Goal: Task Accomplishment & Management: Manage account settings

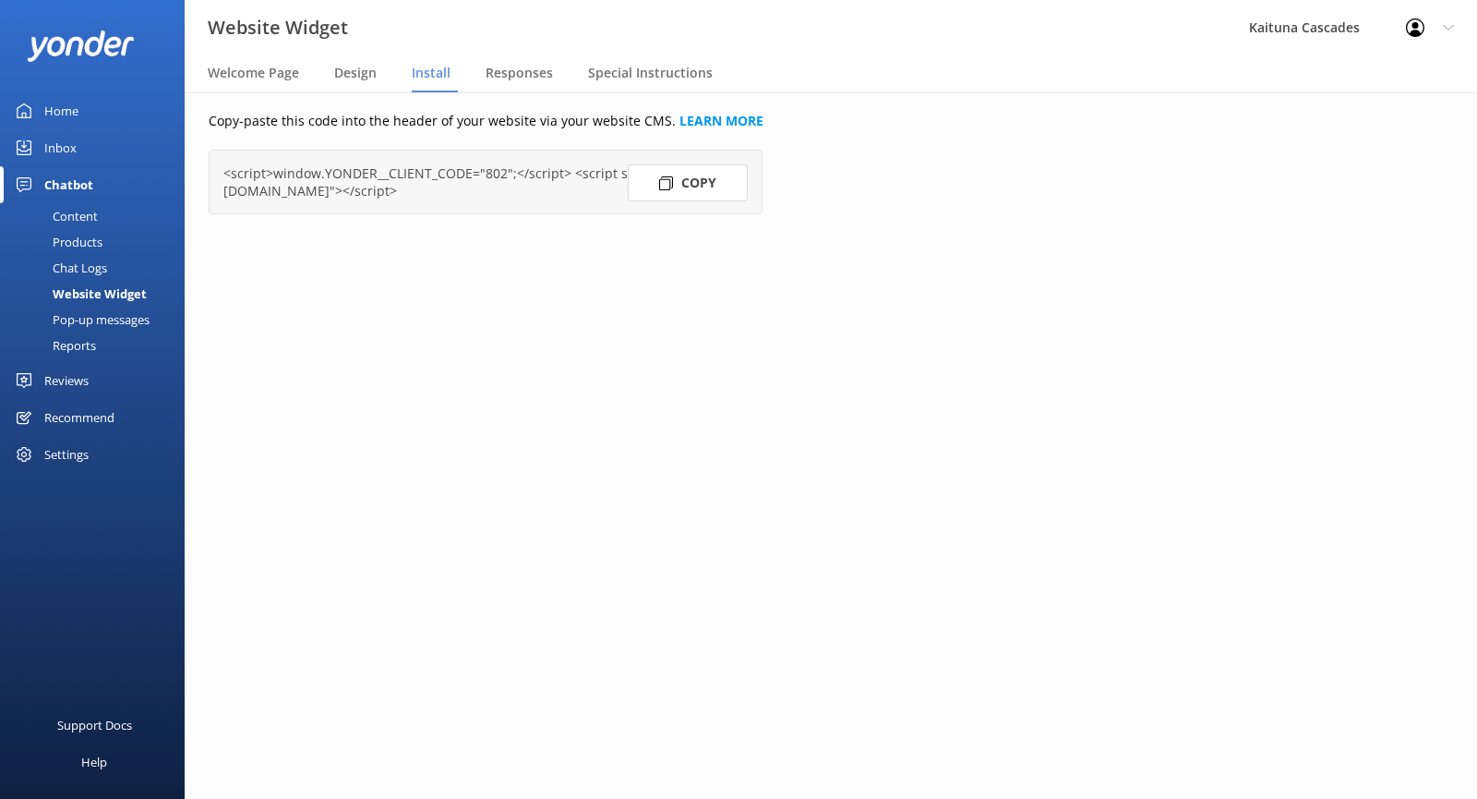
click at [661, 187] on icon at bounding box center [666, 183] width 14 height 14
click at [688, 186] on button "Copy" at bounding box center [688, 182] width 120 height 37
click at [688, 125] on link "LEARN MORE" at bounding box center [722, 121] width 84 height 18
click at [678, 189] on button "Copy" at bounding box center [688, 182] width 120 height 37
drag, startPoint x: 119, startPoint y: 288, endPoint x: 146, endPoint y: 263, distance: 36.6
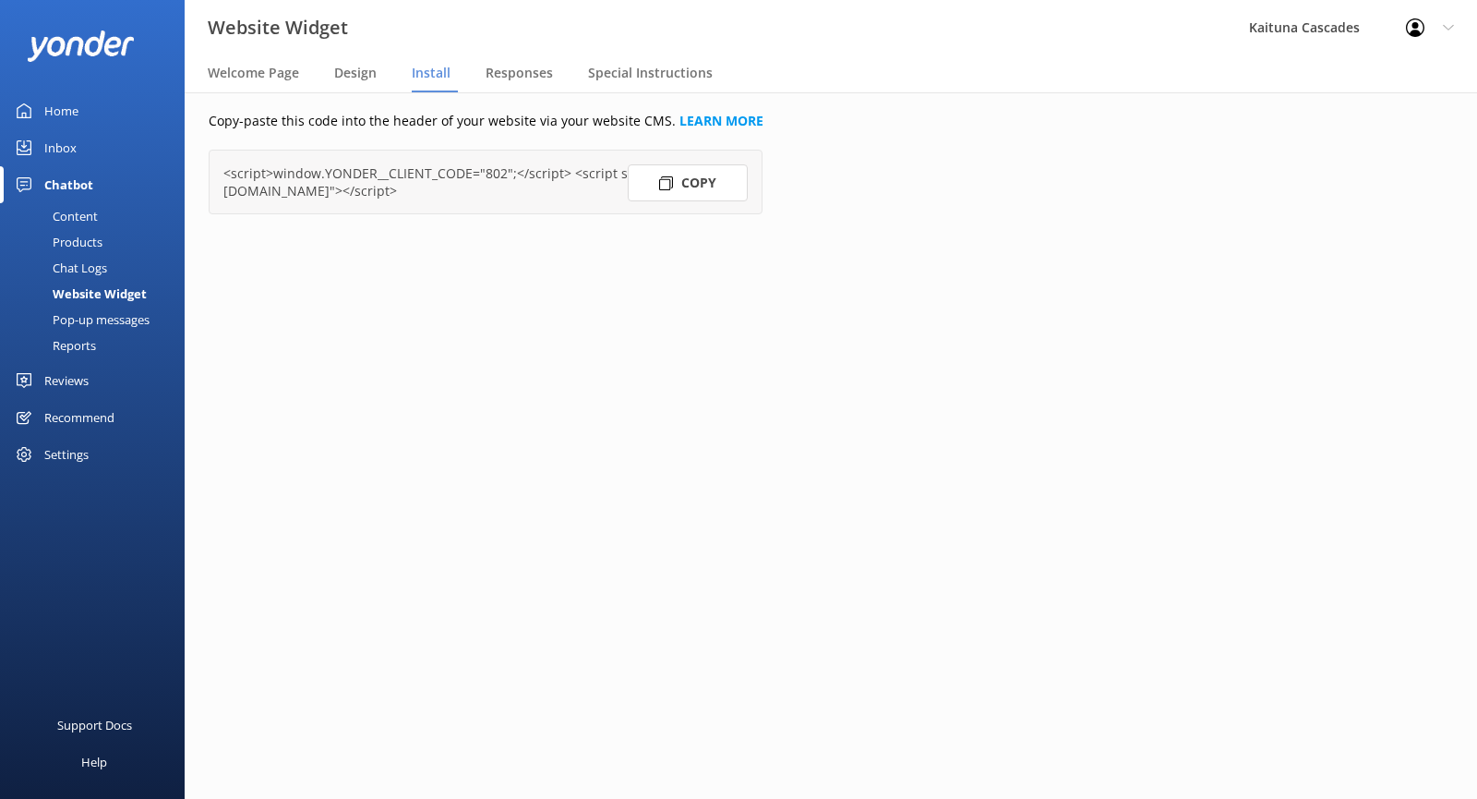
click at [119, 288] on div "Website Widget" at bounding box center [79, 294] width 136 height 26
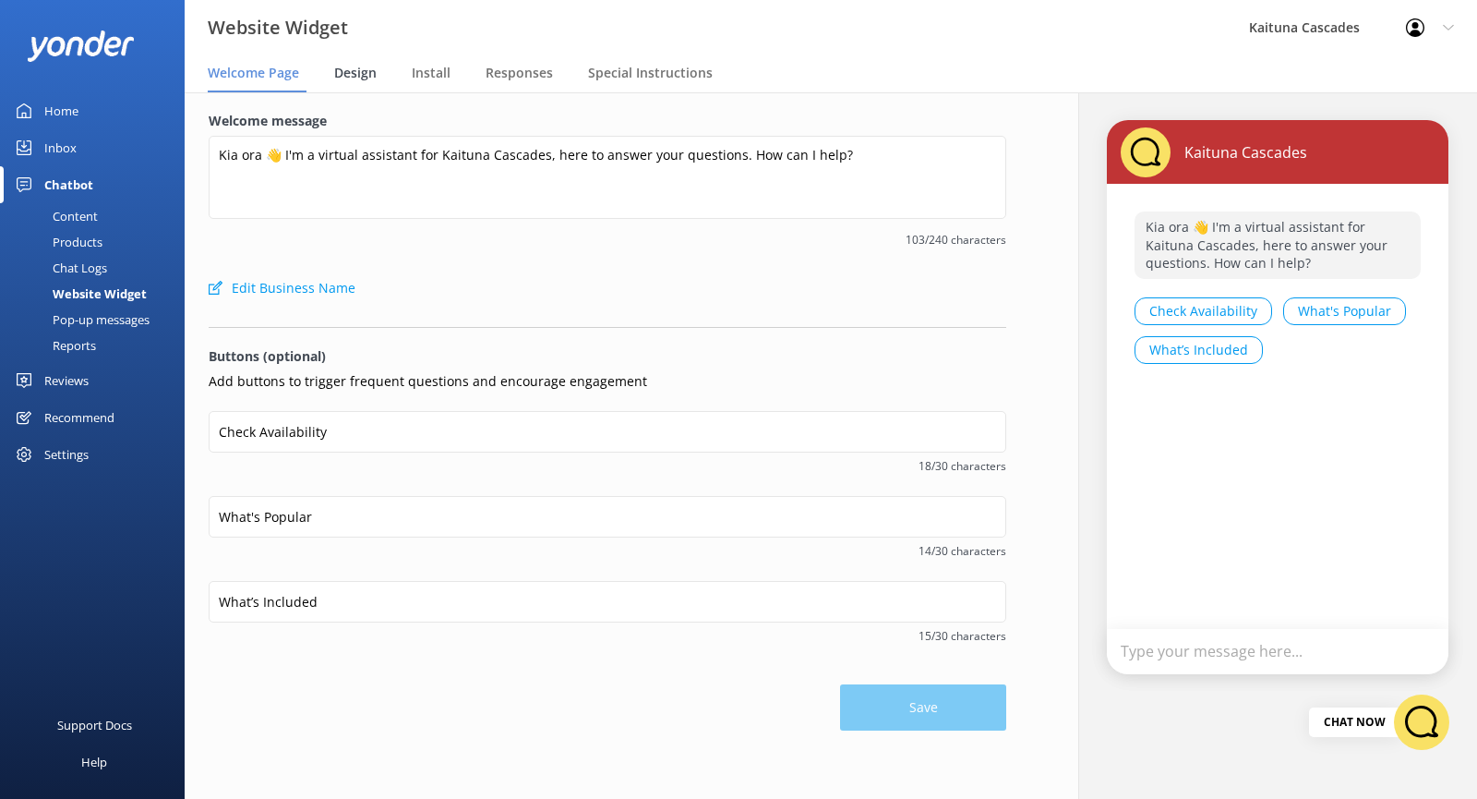
click at [370, 69] on span "Design" at bounding box center [355, 73] width 42 height 18
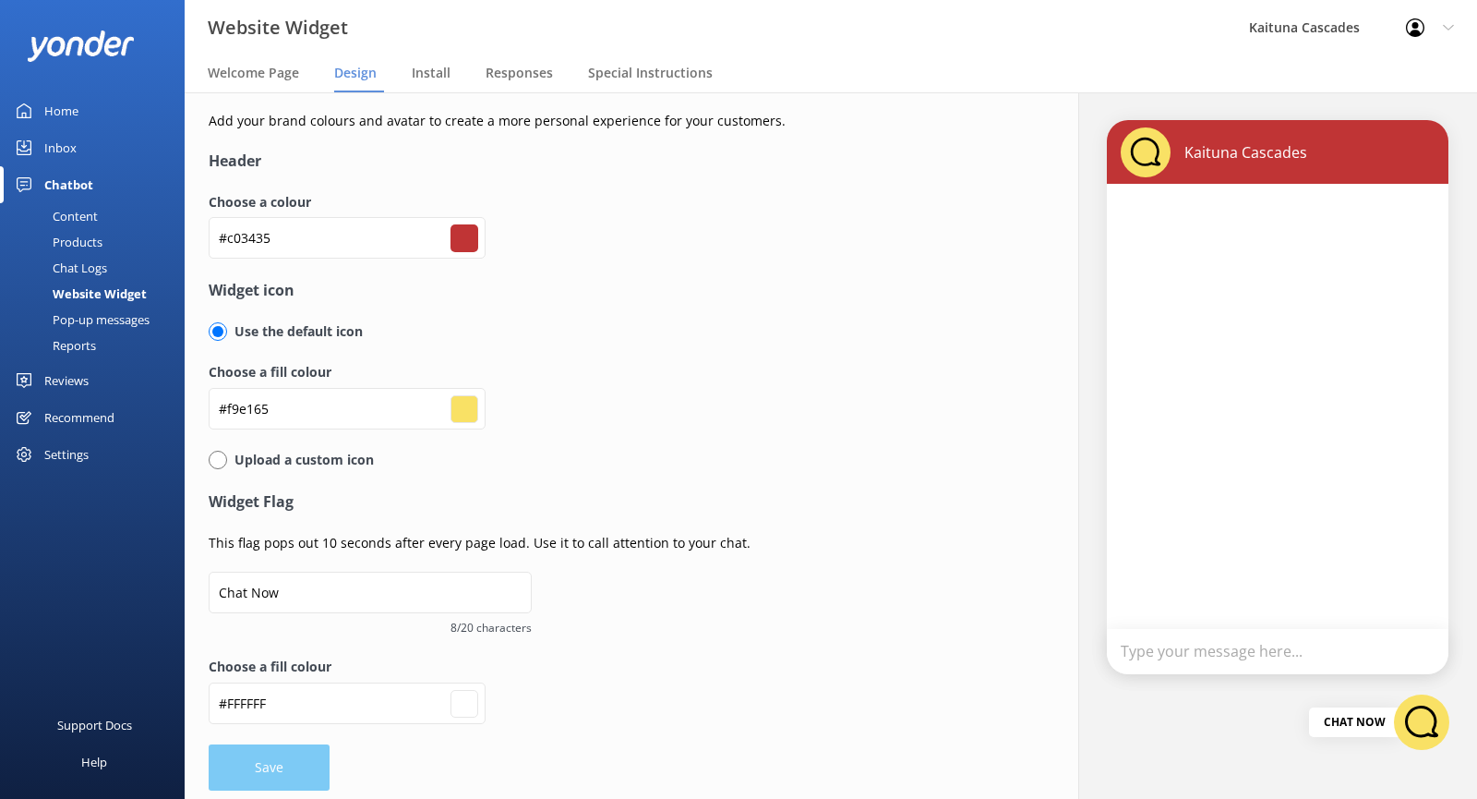
click at [463, 230] on input "#c03435" at bounding box center [465, 238] width 28 height 28
click at [644, 684] on div "Choose a fill colour #FFFFFF #ffffff" at bounding box center [608, 699] width 798 height 87
click at [451, 63] on div "Install" at bounding box center [435, 73] width 46 height 37
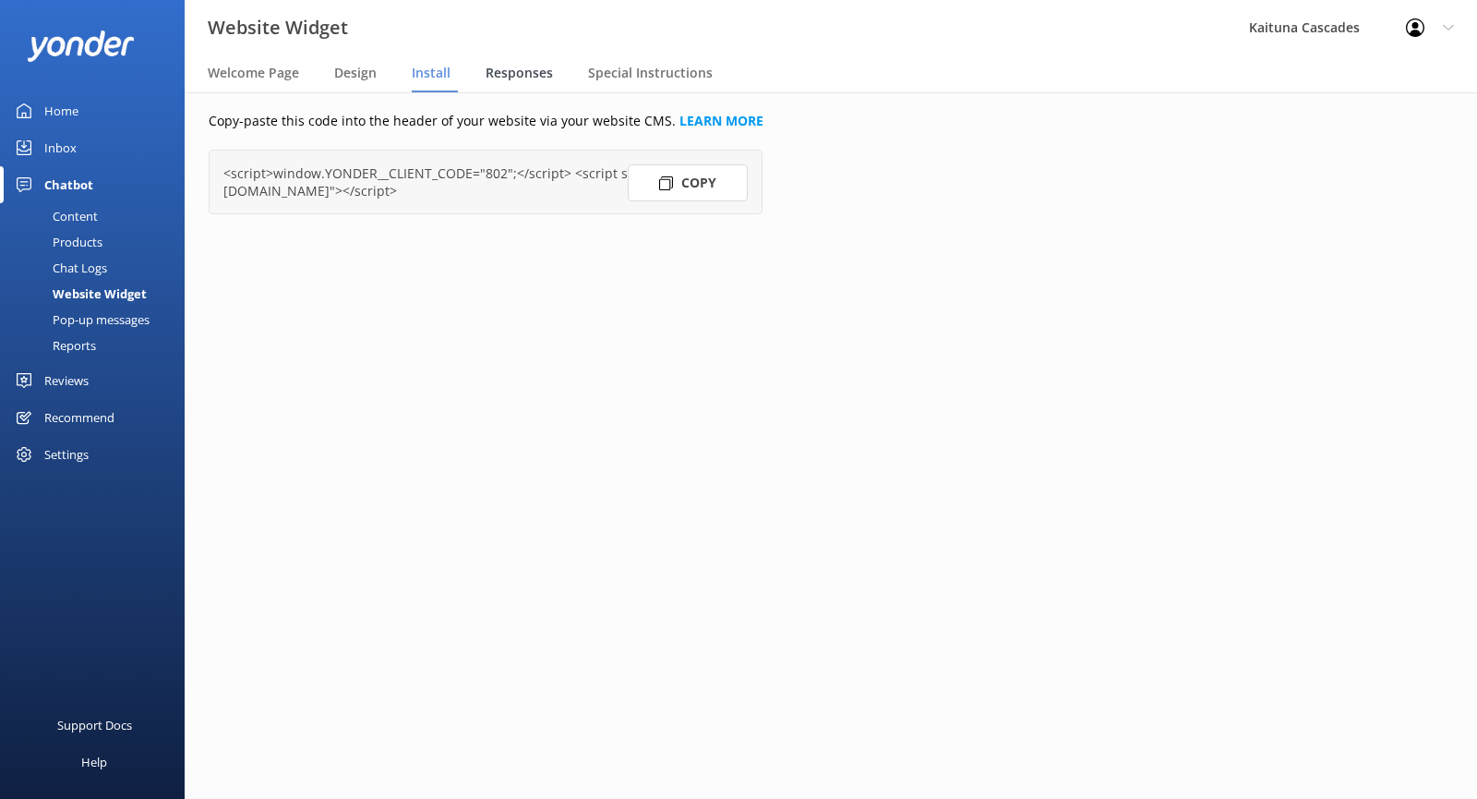
click at [546, 78] on span "Responses" at bounding box center [519, 73] width 67 height 18
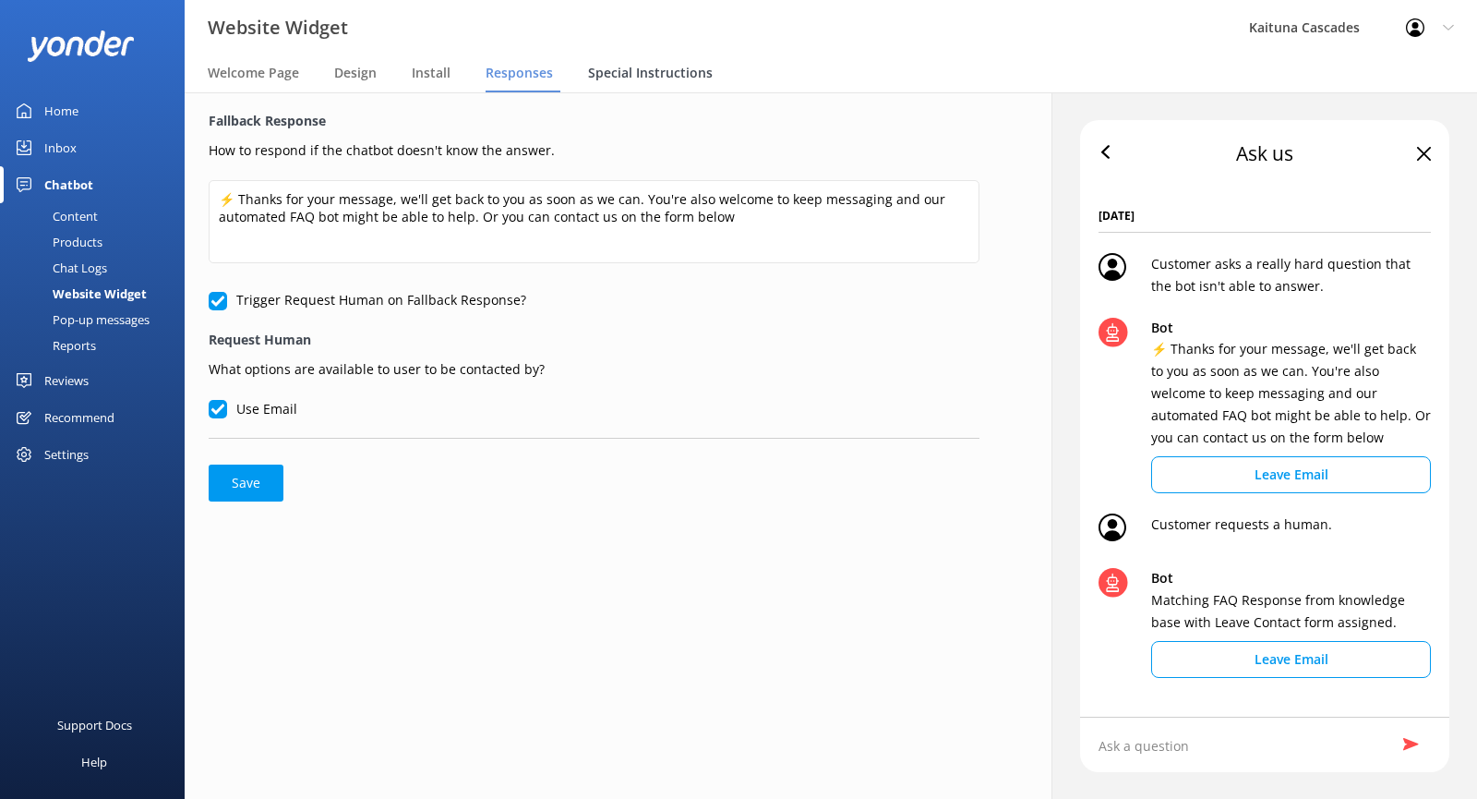
click at [613, 78] on span "Special Instructions" at bounding box center [650, 73] width 125 height 18
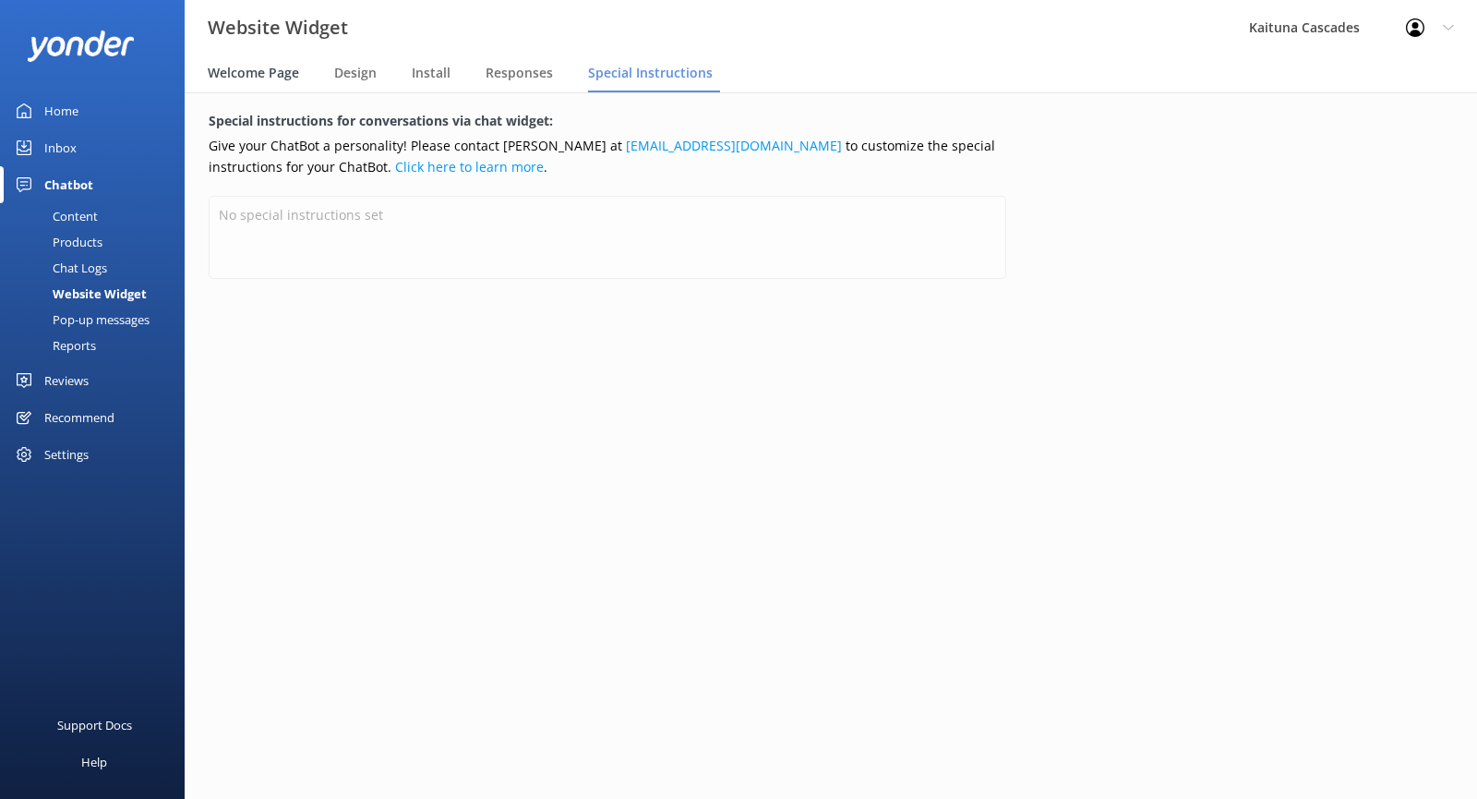
click at [235, 70] on span "Welcome Page" at bounding box center [253, 73] width 91 height 18
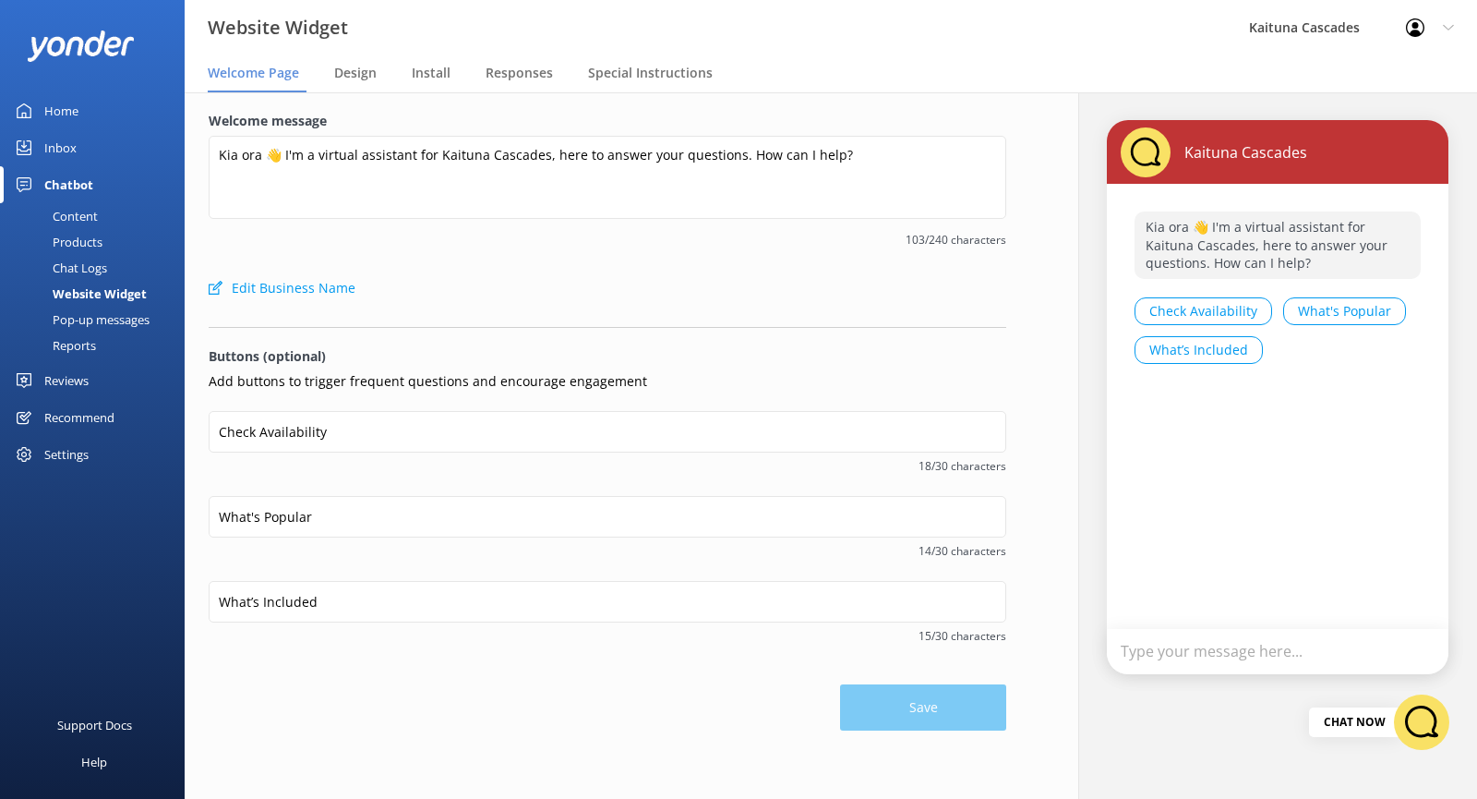
click at [415, 272] on div "Edit Business Name" at bounding box center [608, 288] width 798 height 37
drag, startPoint x: 346, startPoint y: 66, endPoint x: 343, endPoint y: 78, distance: 11.4
click at [347, 66] on span "Design" at bounding box center [355, 73] width 42 height 18
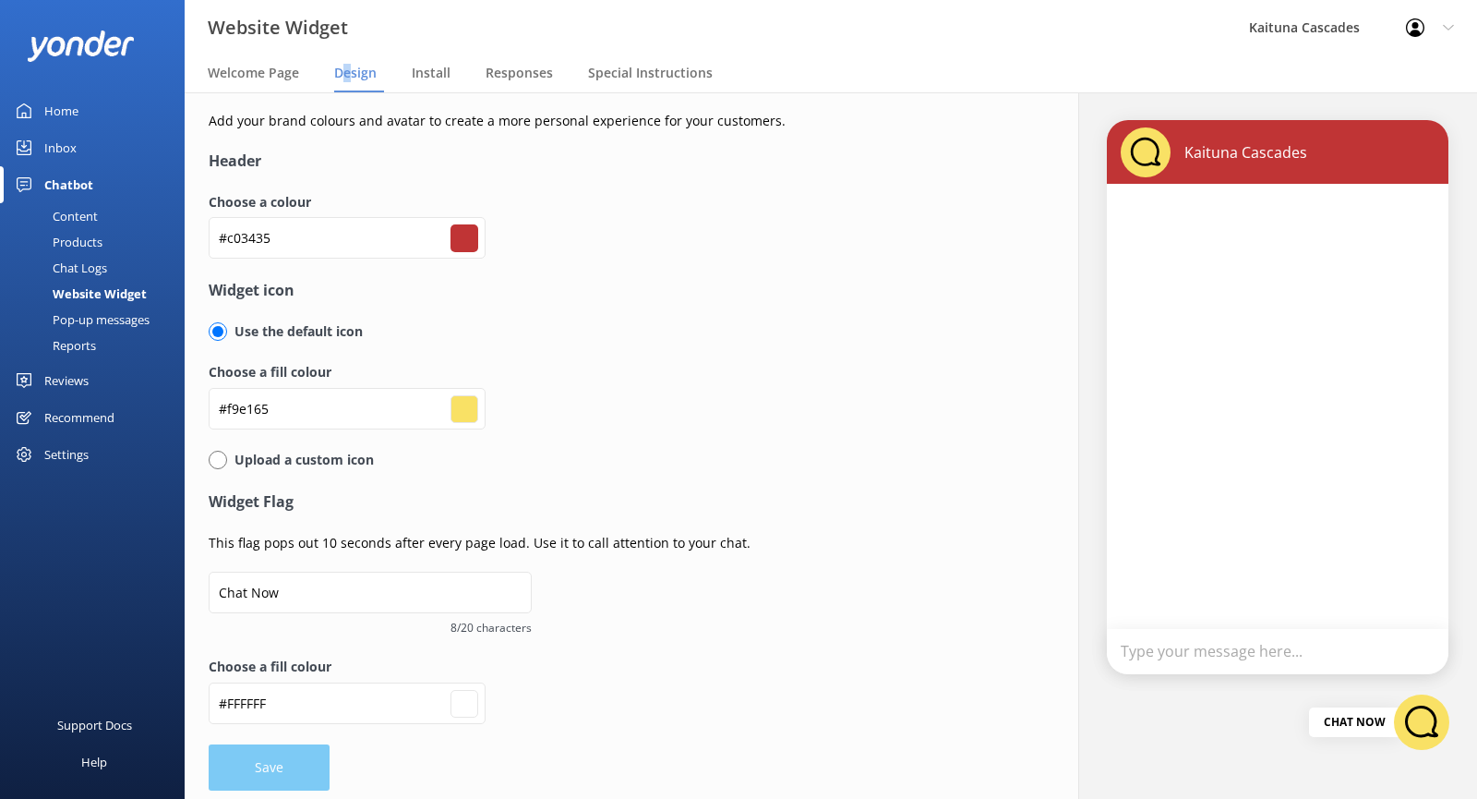
click at [473, 235] on input "#c03435" at bounding box center [465, 238] width 28 height 28
type input "#c53434"
type input "#ffffff"
type input "#c43636"
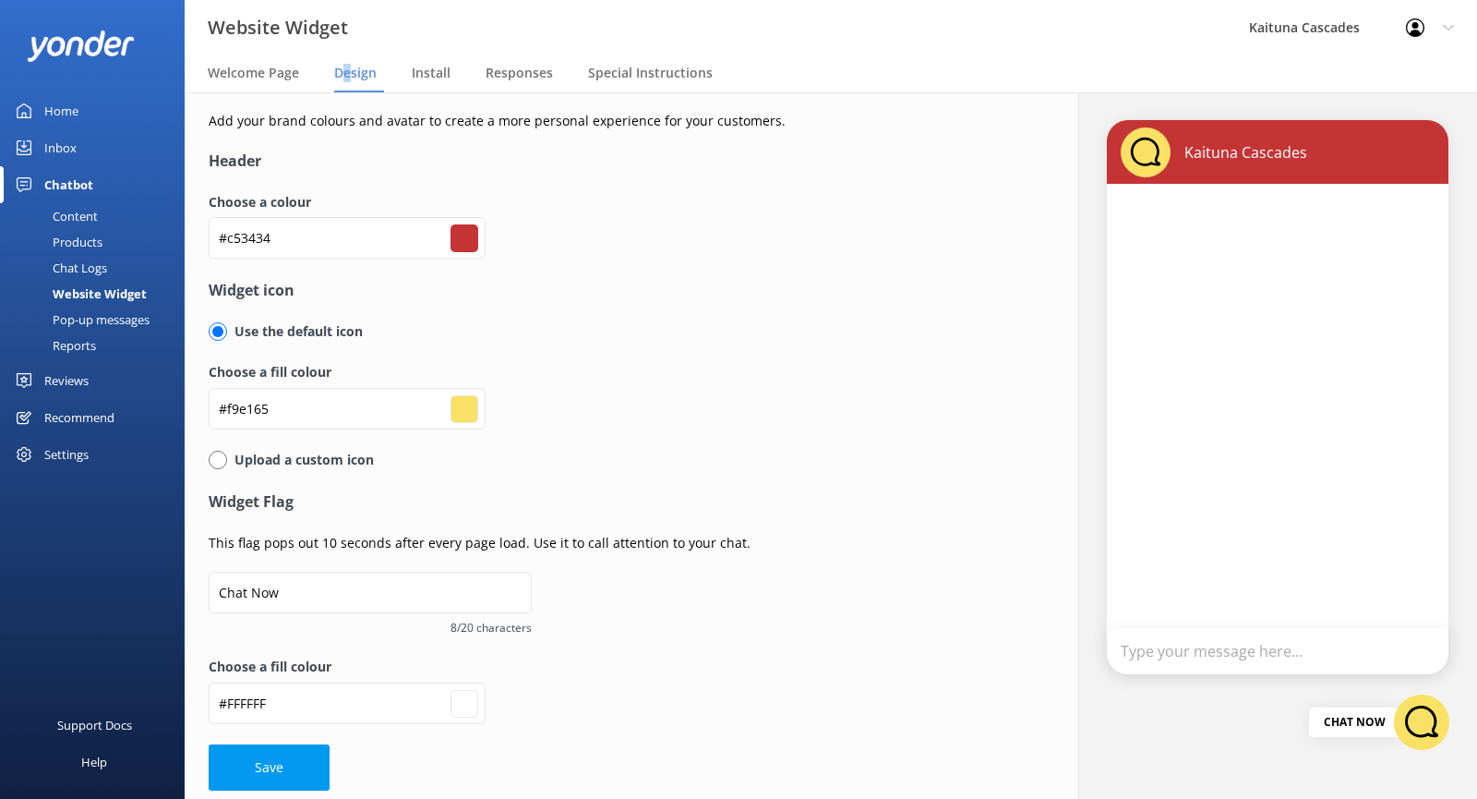
type input "#c43636"
type input "#ffffff"
type input "#c33737"
type input "#ffffff"
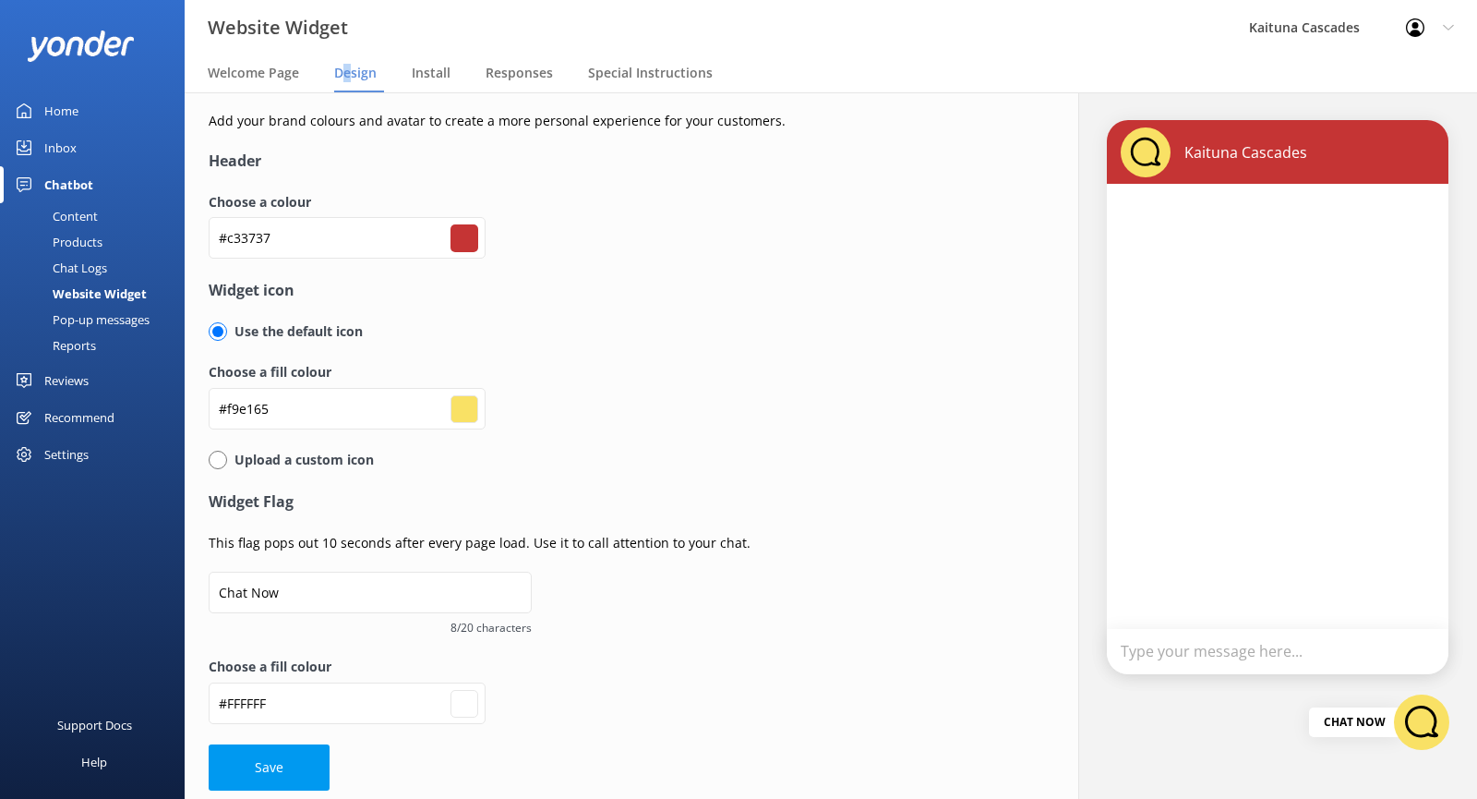
type input "#bf3636"
type input "#ffffff"
type input "#be3737"
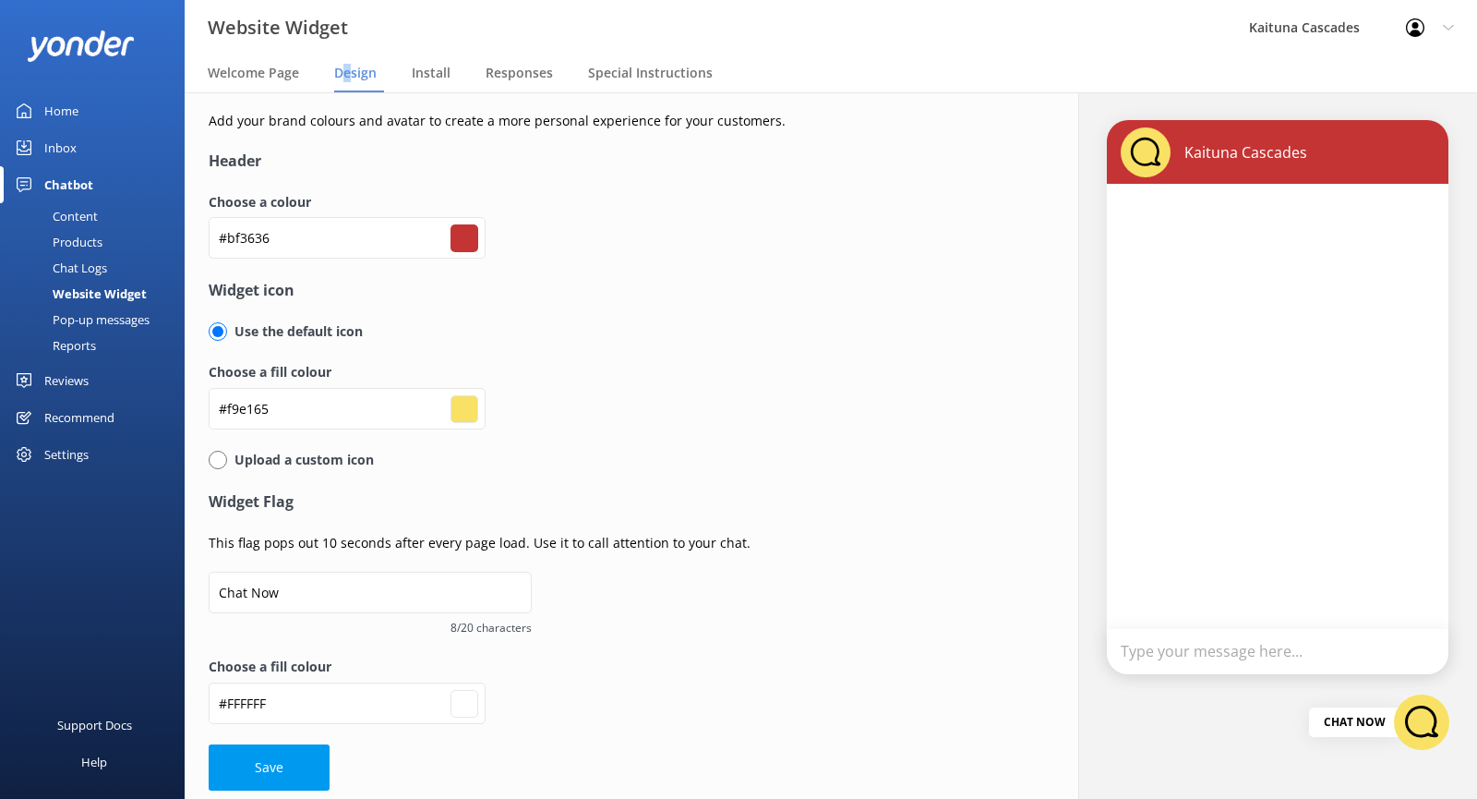
type input "#ffffff"
type input "#b73838"
type input "#ffffff"
type input "#b53b3b"
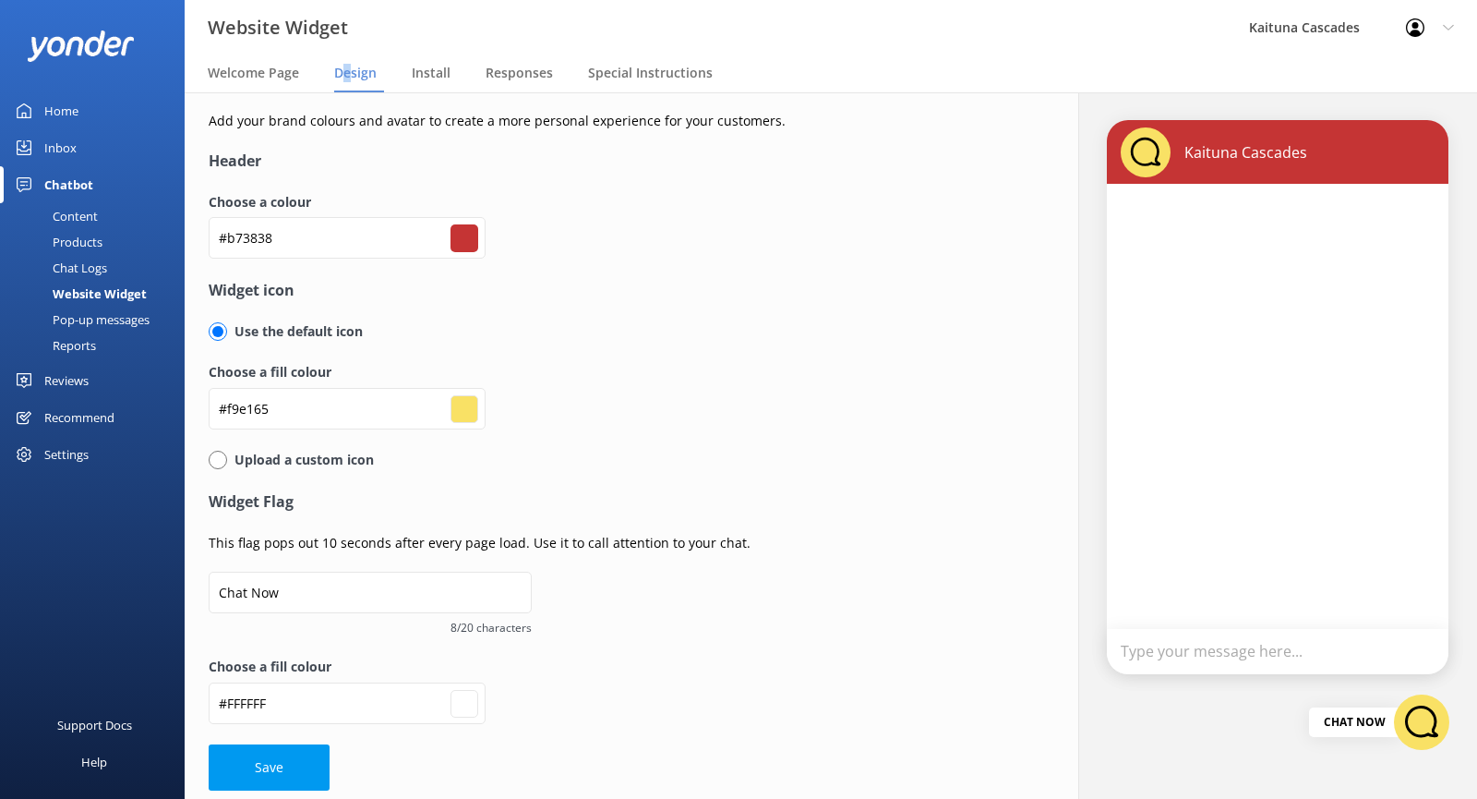
type input "#b53b3b"
type input "#ffffff"
type input "#ae3d3d"
type input "#ffffff"
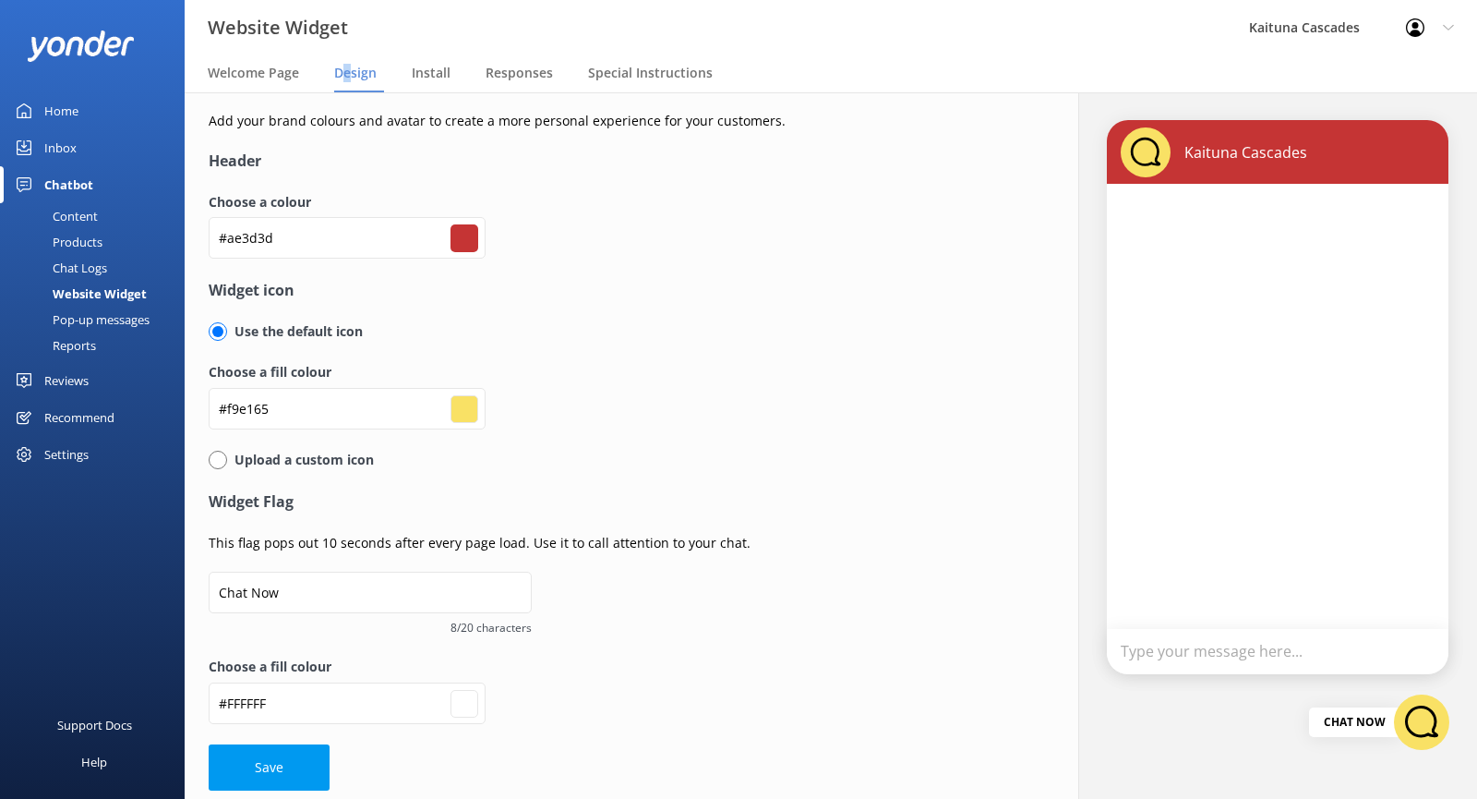
type input "#a63f3f"
type input "#ffffff"
type input "#a04040"
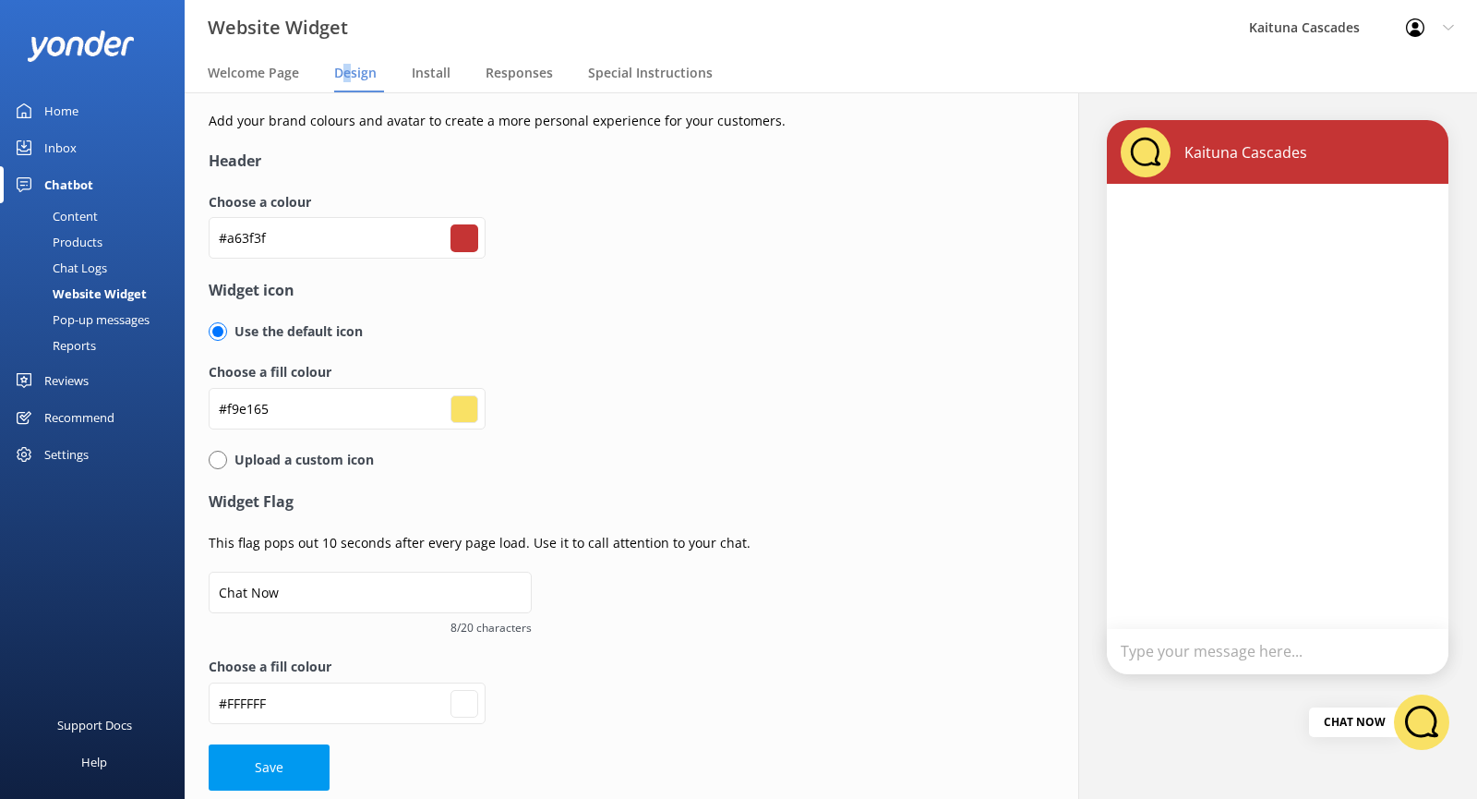
type input "#ffffff"
type input "#964040"
type input "#ffffff"
type input "#8d3f3f"
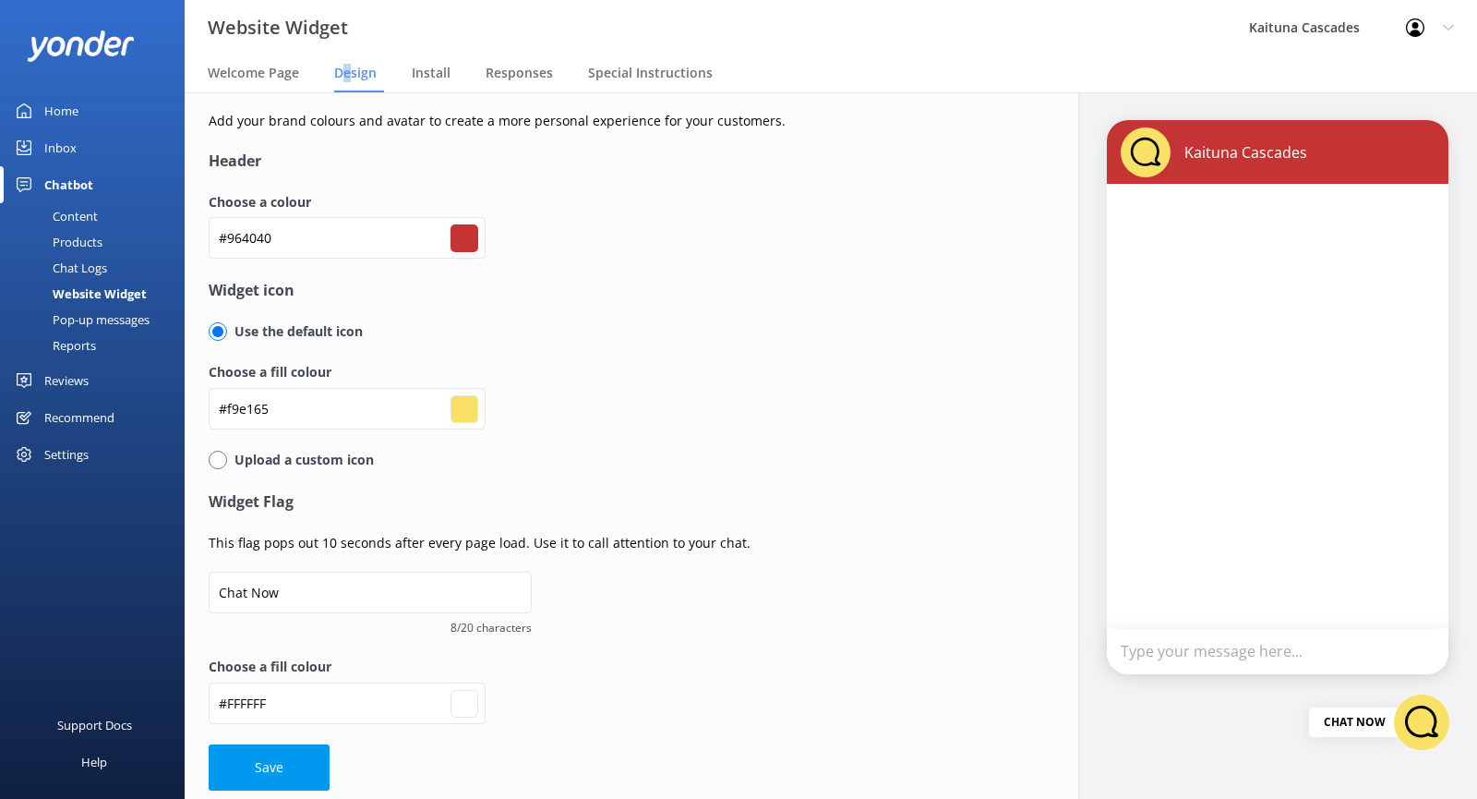
type input "#8d3f3f"
type input "#ffffff"
type input "#833f3f"
type input "#ffffff"
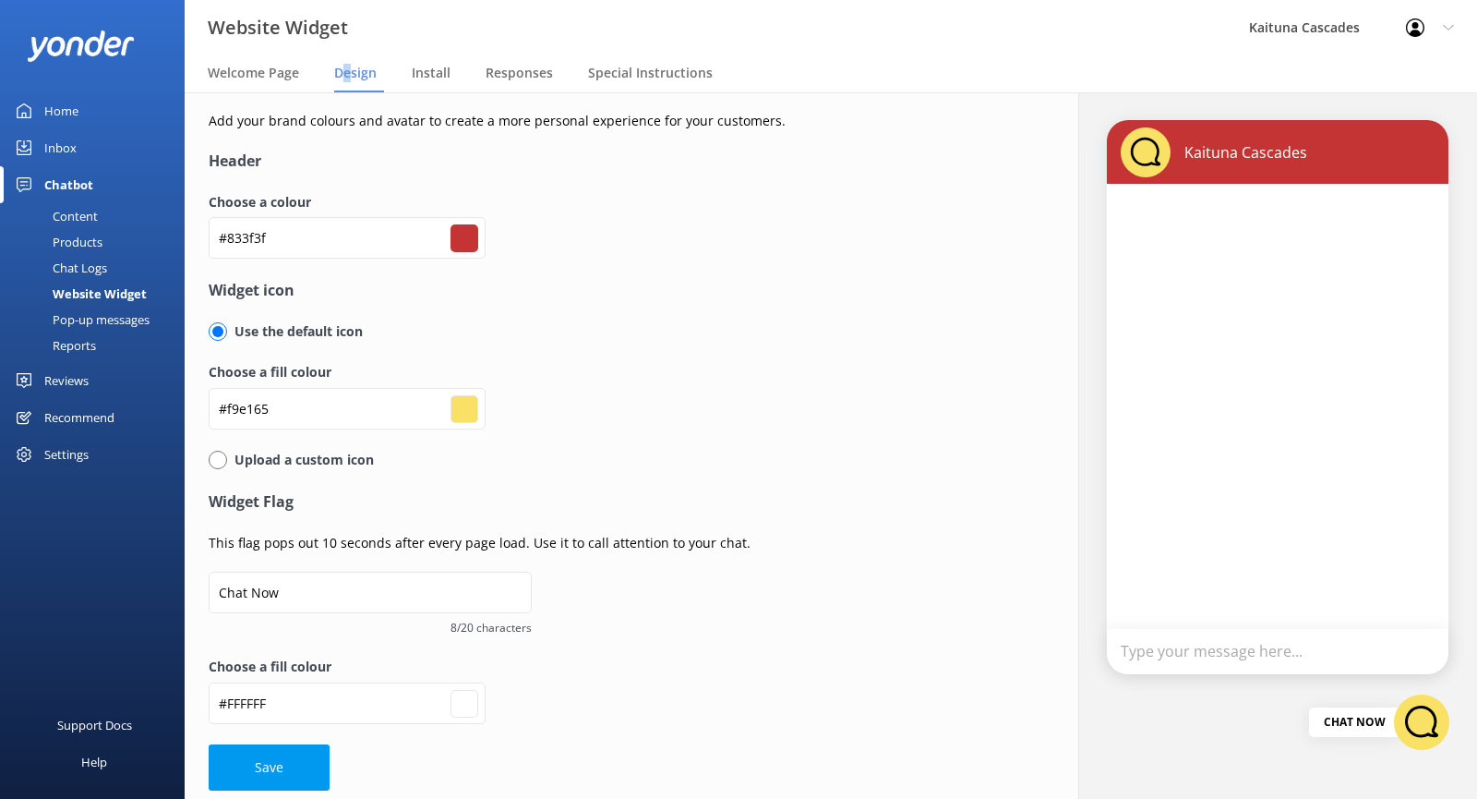
type input "#773c3c"
type input "#ffffff"
type input "#6d3b3b"
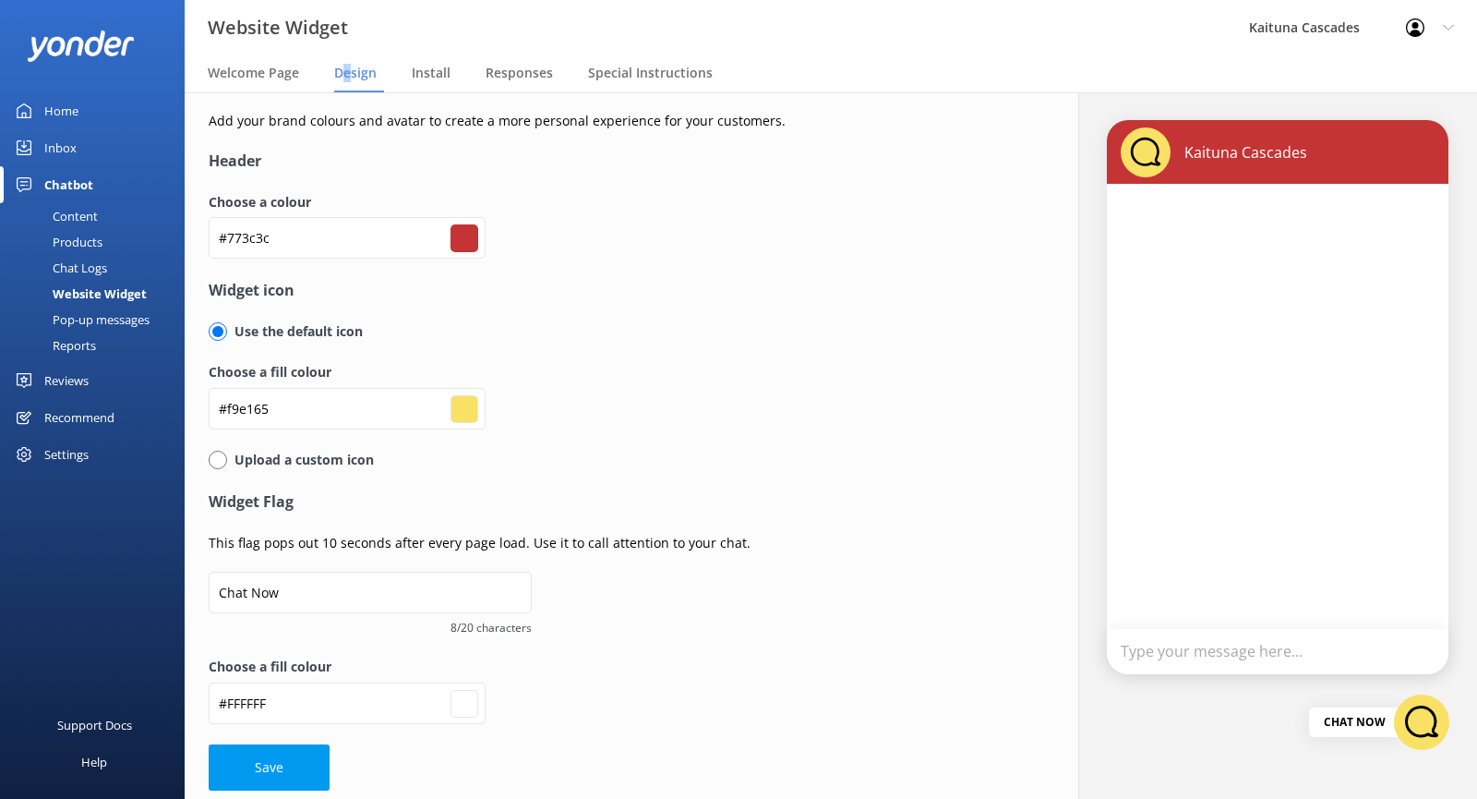
type input "#ffffff"
type input "#653939"
type input "#ffffff"
type input "#5a3535"
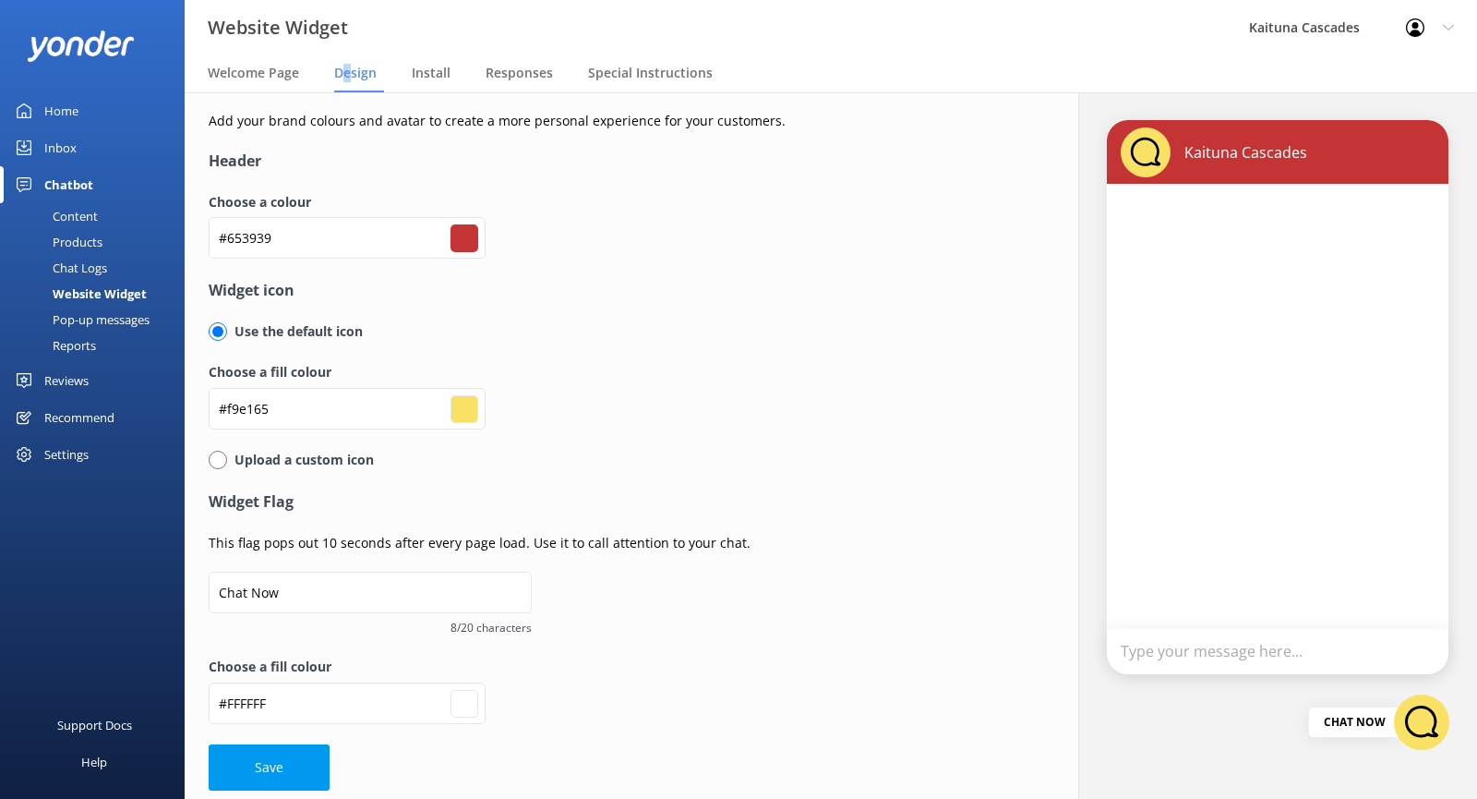
type input "#5a3535"
type input "#ffffff"
type input "#523232"
type input "#ffffff"
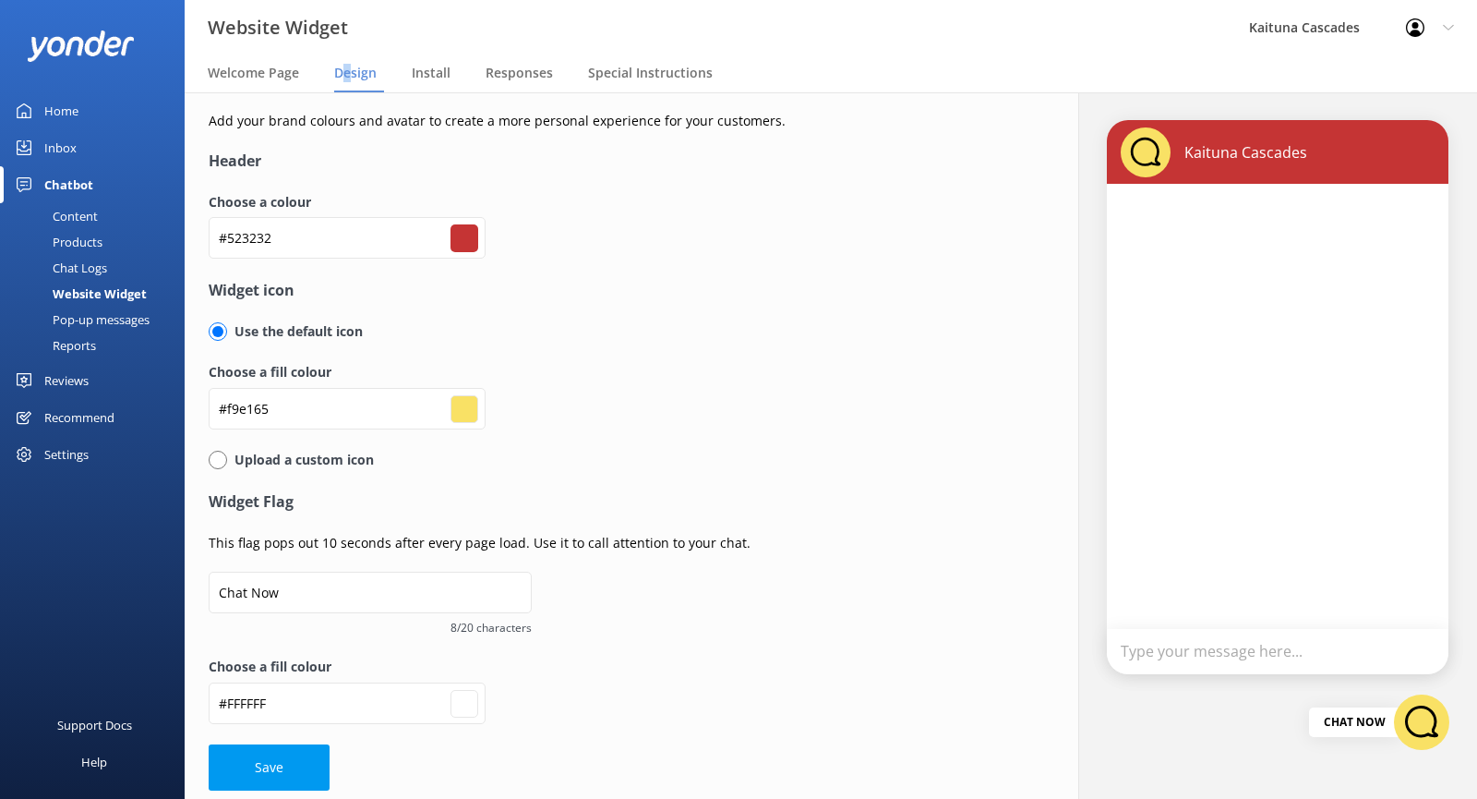
type input "#4a3030"
type input "#ffffff"
type input "#432d2d"
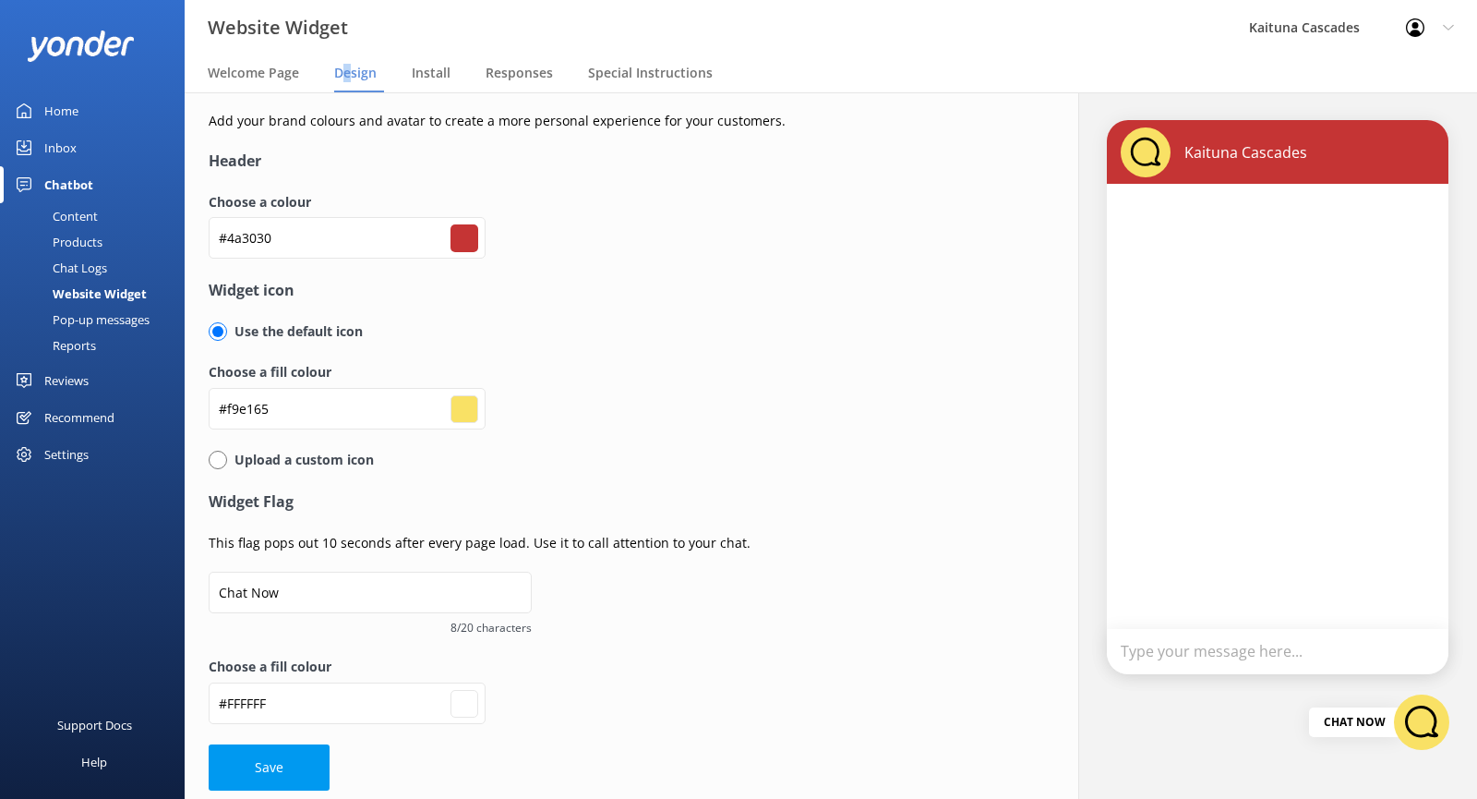
type input "#ffffff"
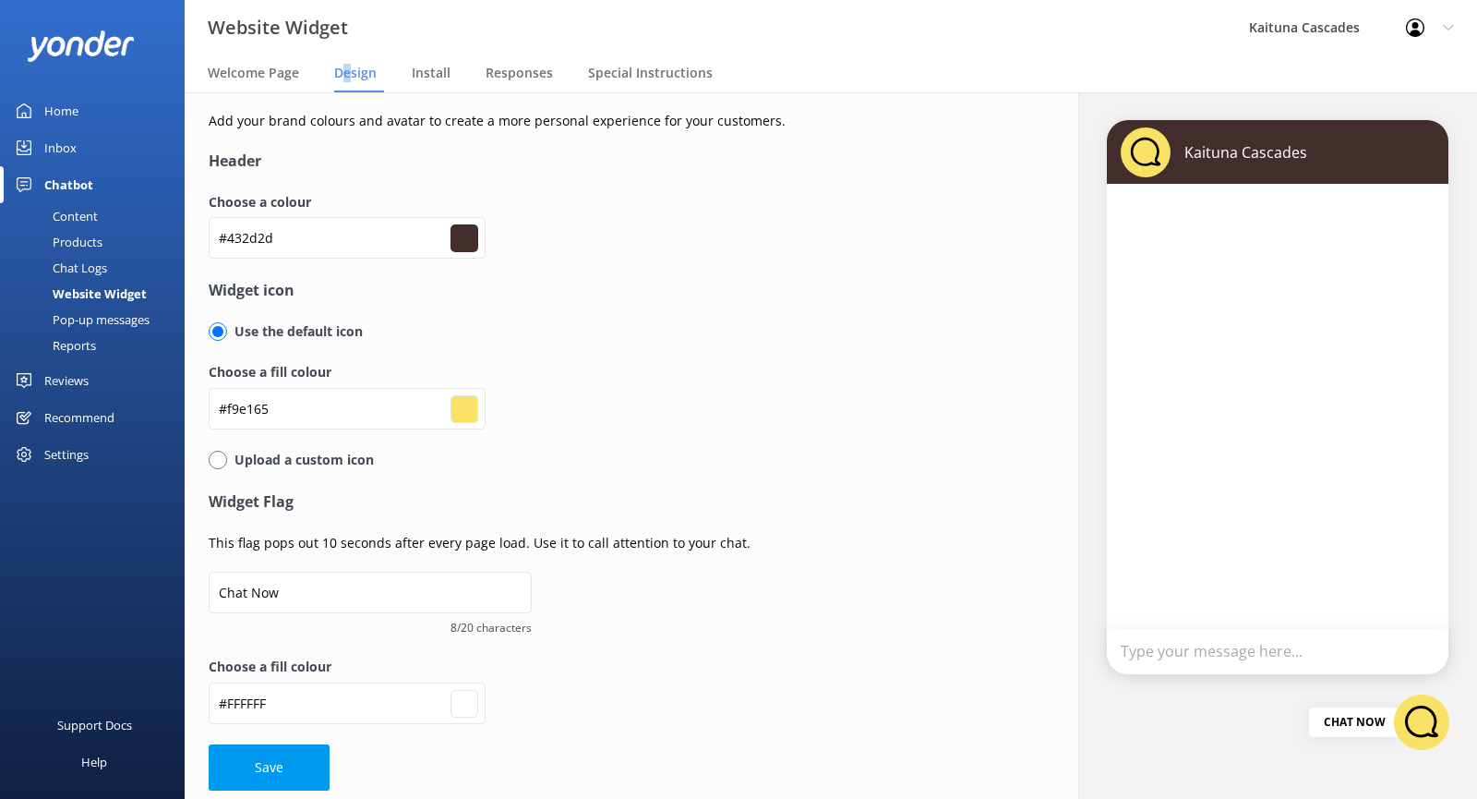
type input "#3c2a2a"
type input "#ffffff"
type input "#392828"
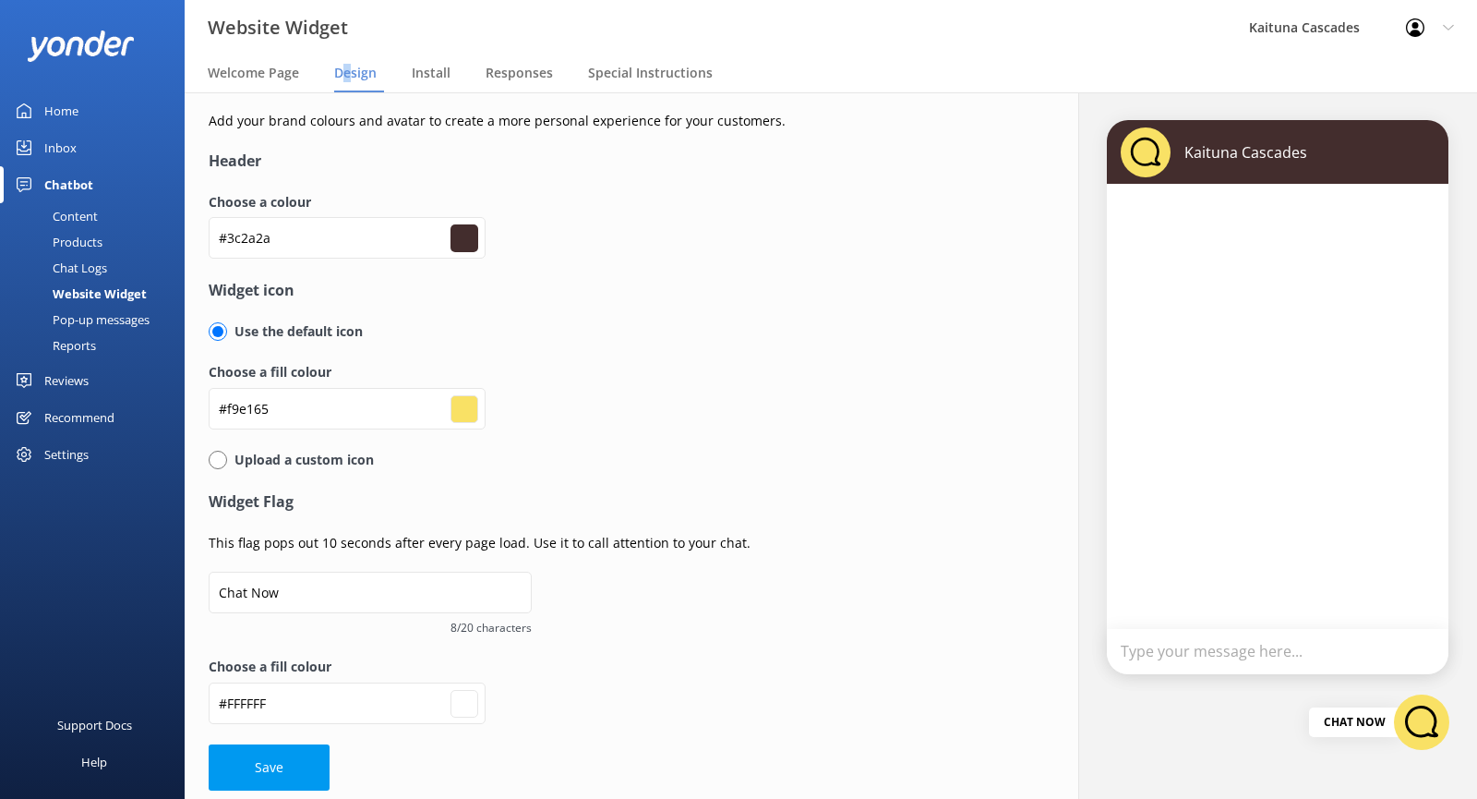
type input "#ffffff"
type input "#352727"
type input "#ffffff"
type input "#322424"
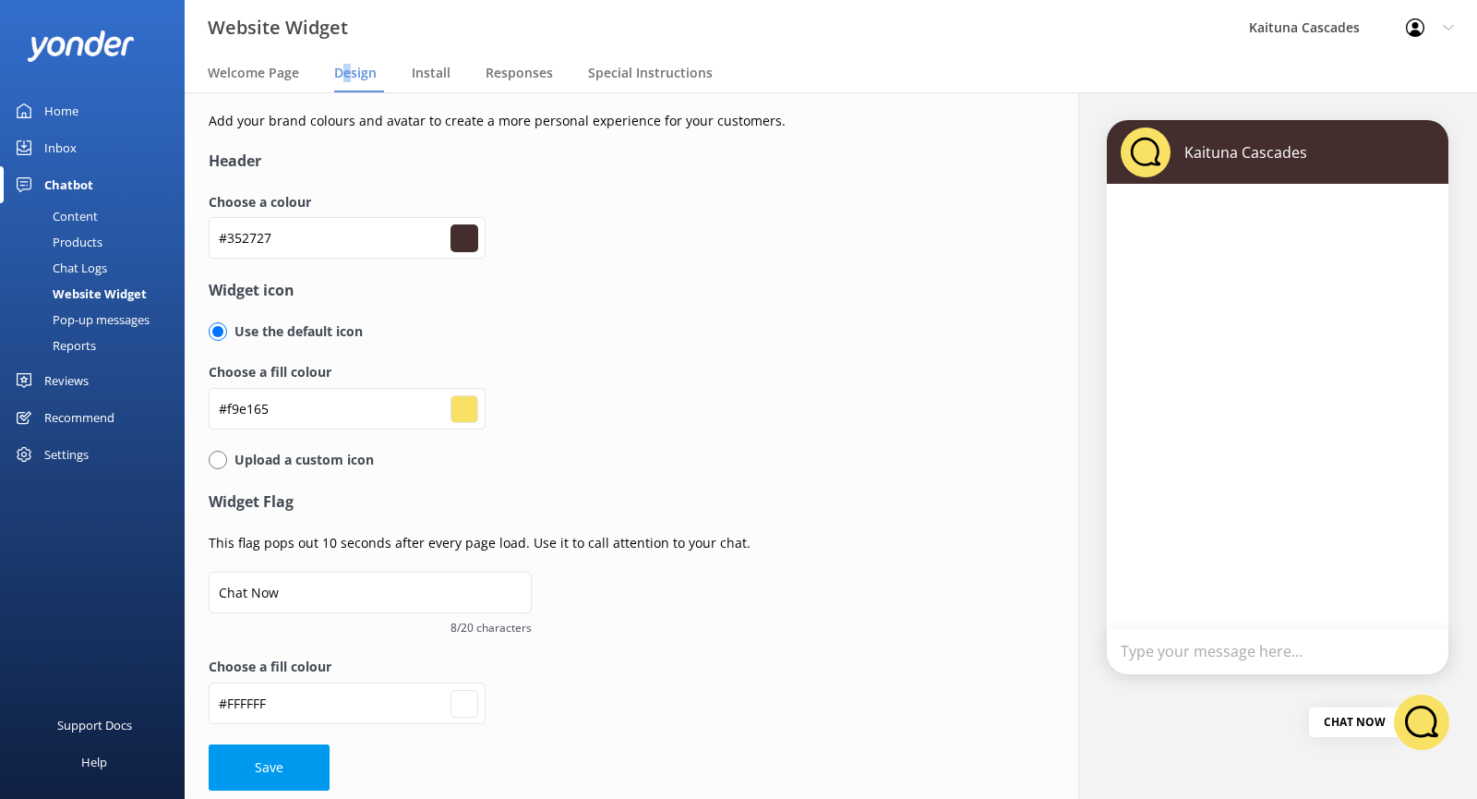
type input "#322424"
type input "#ffffff"
type input "#2f2222"
type input "#ffffff"
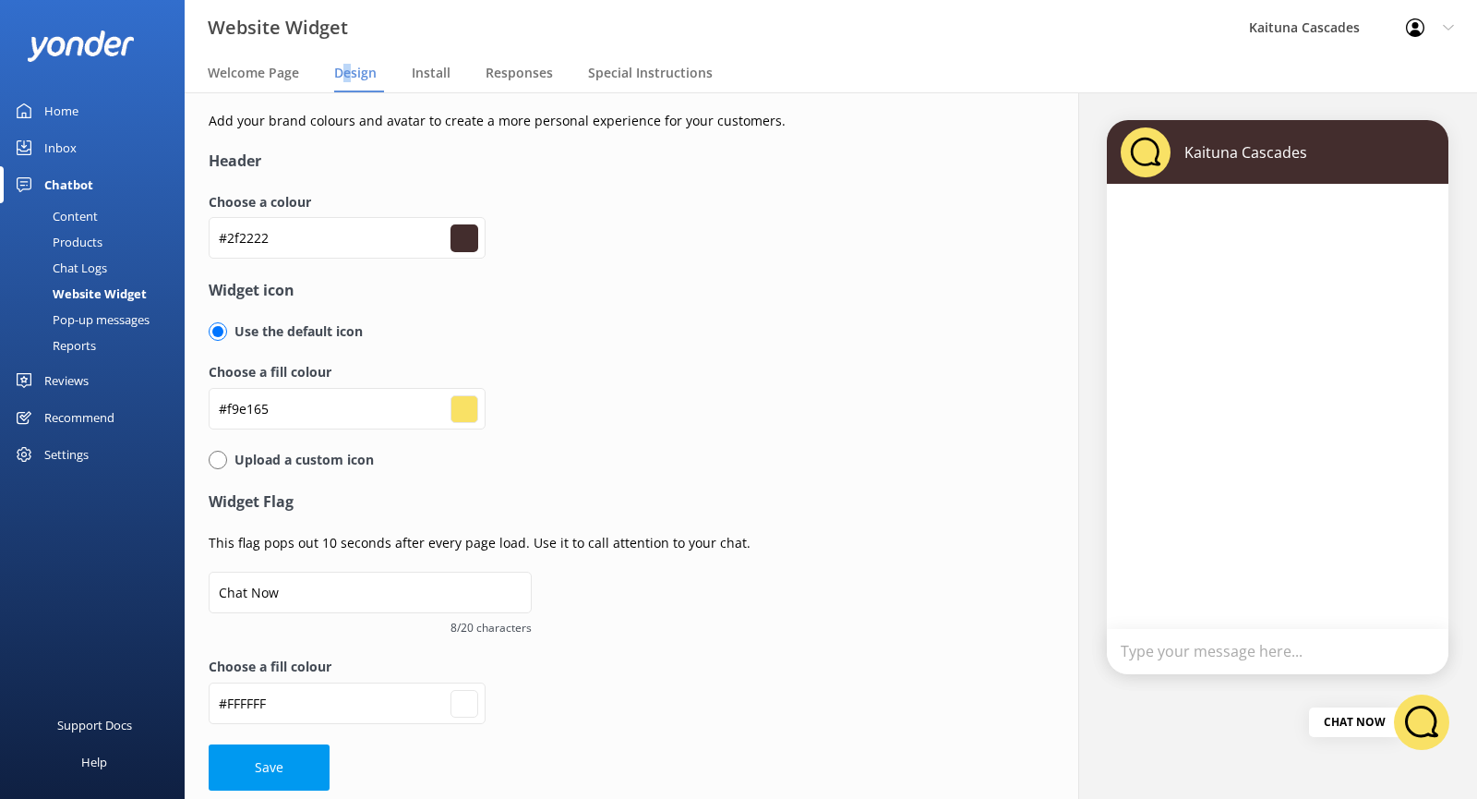
type input "#2c2121"
type input "#ffffff"
type input "#291e1e"
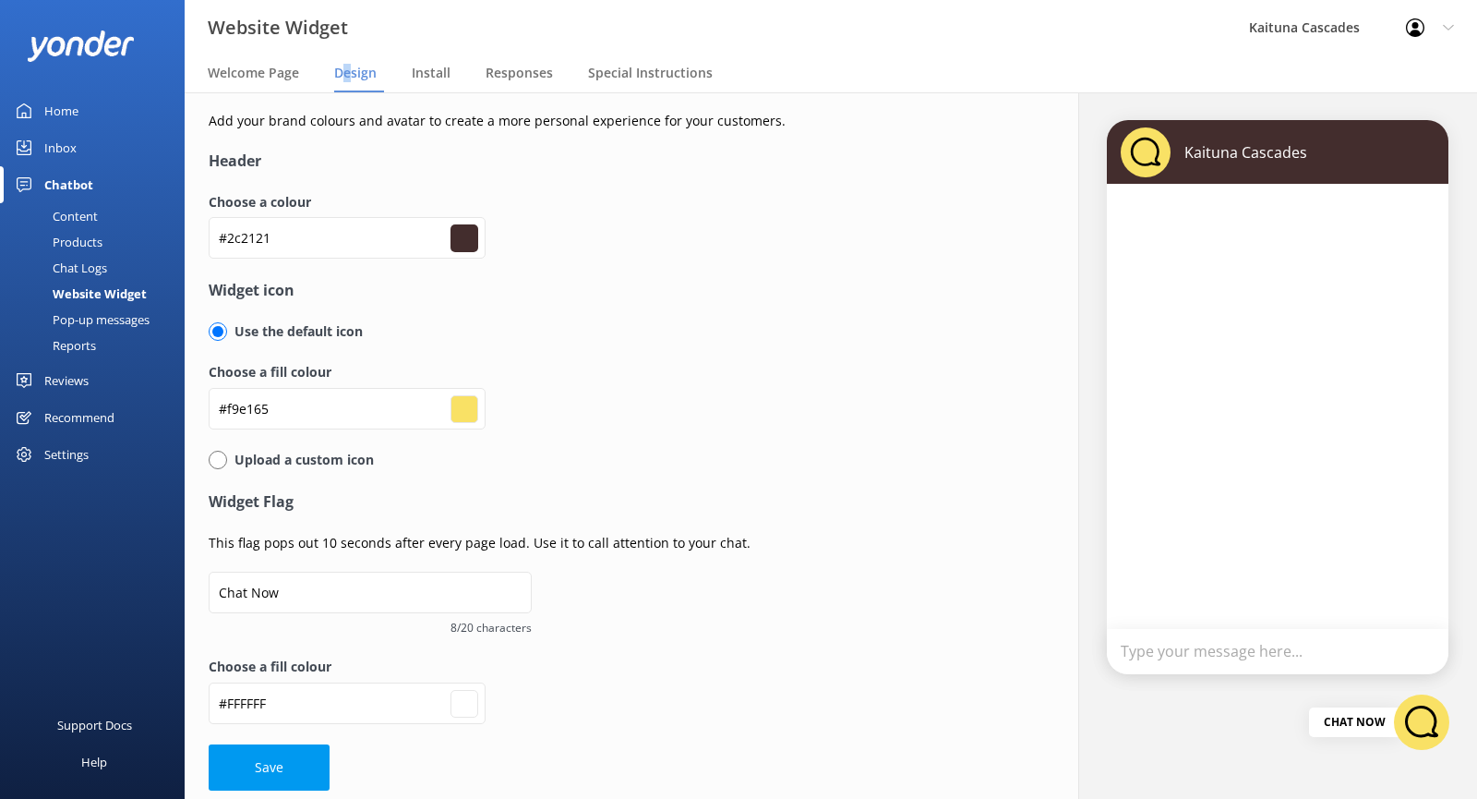
type input "#ffffff"
type input "#291f1f"
type input "#ffffff"
type input "#251d1d"
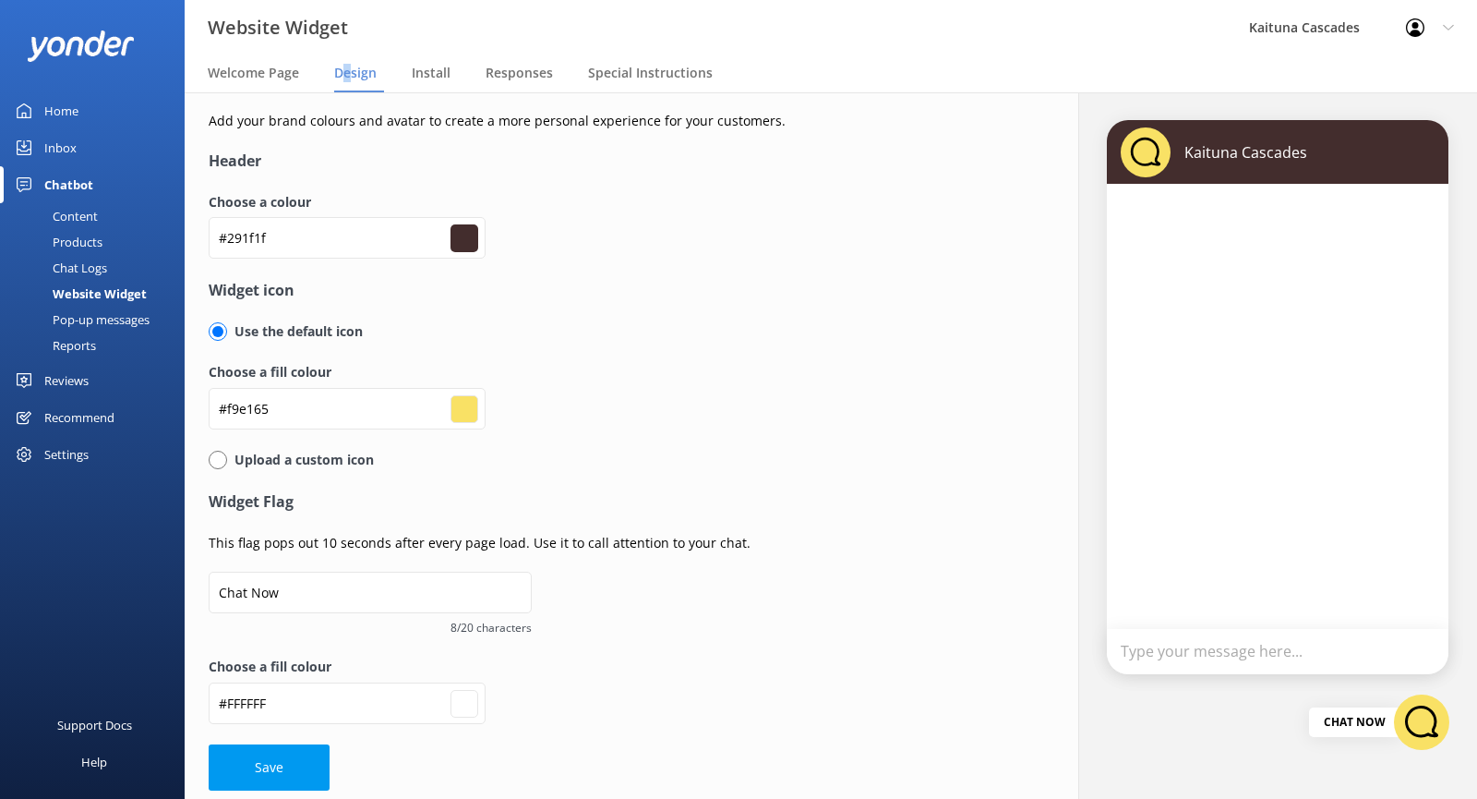
type input "#251d1d"
type input "#ffffff"
type input "#1f1919"
type input "#ffffff"
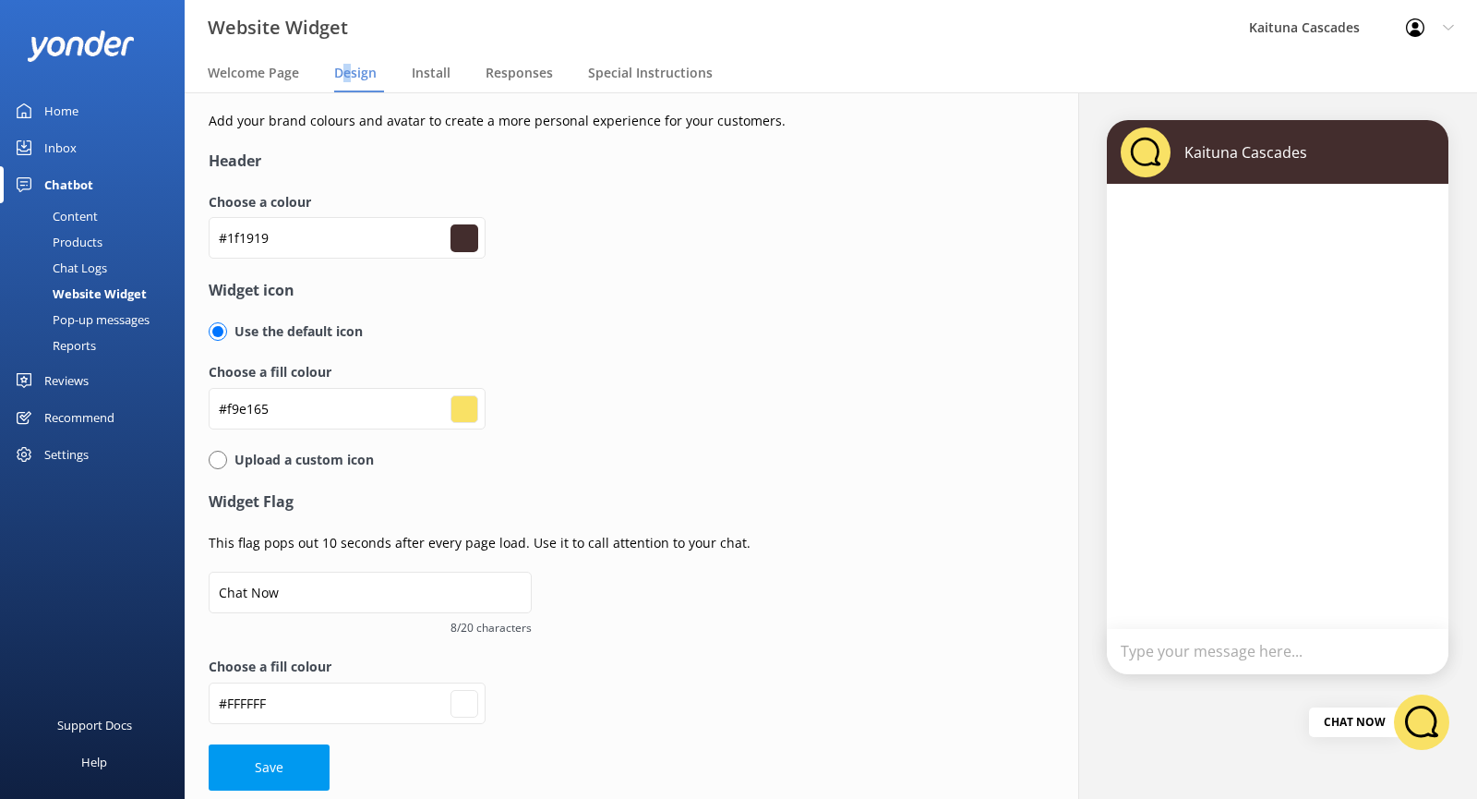
type input "#1d1616"
type input "#ffffff"
type input "#1a1414"
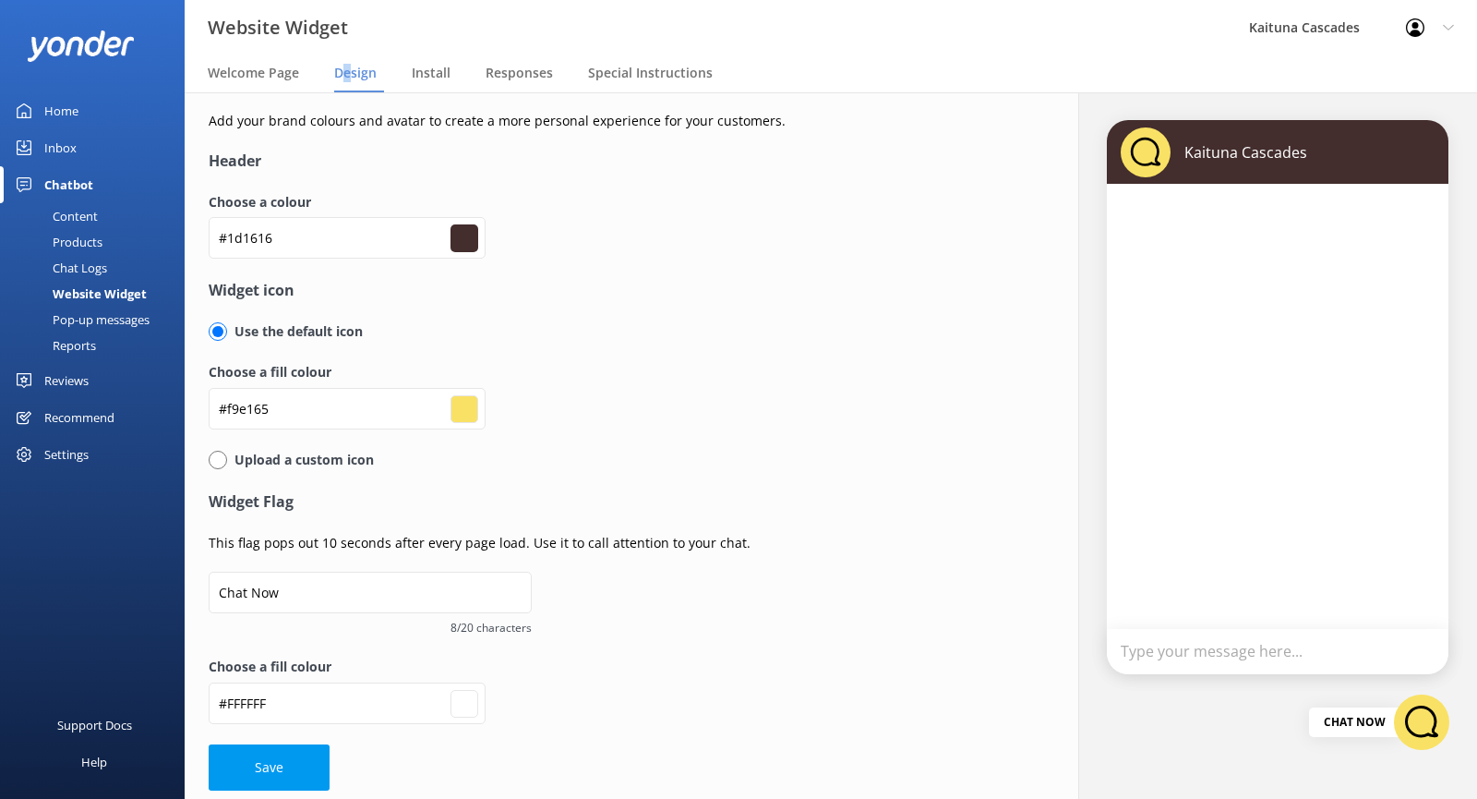
type input "#ffffff"
type input "#191414"
type input "#ffffff"
type input "#171212"
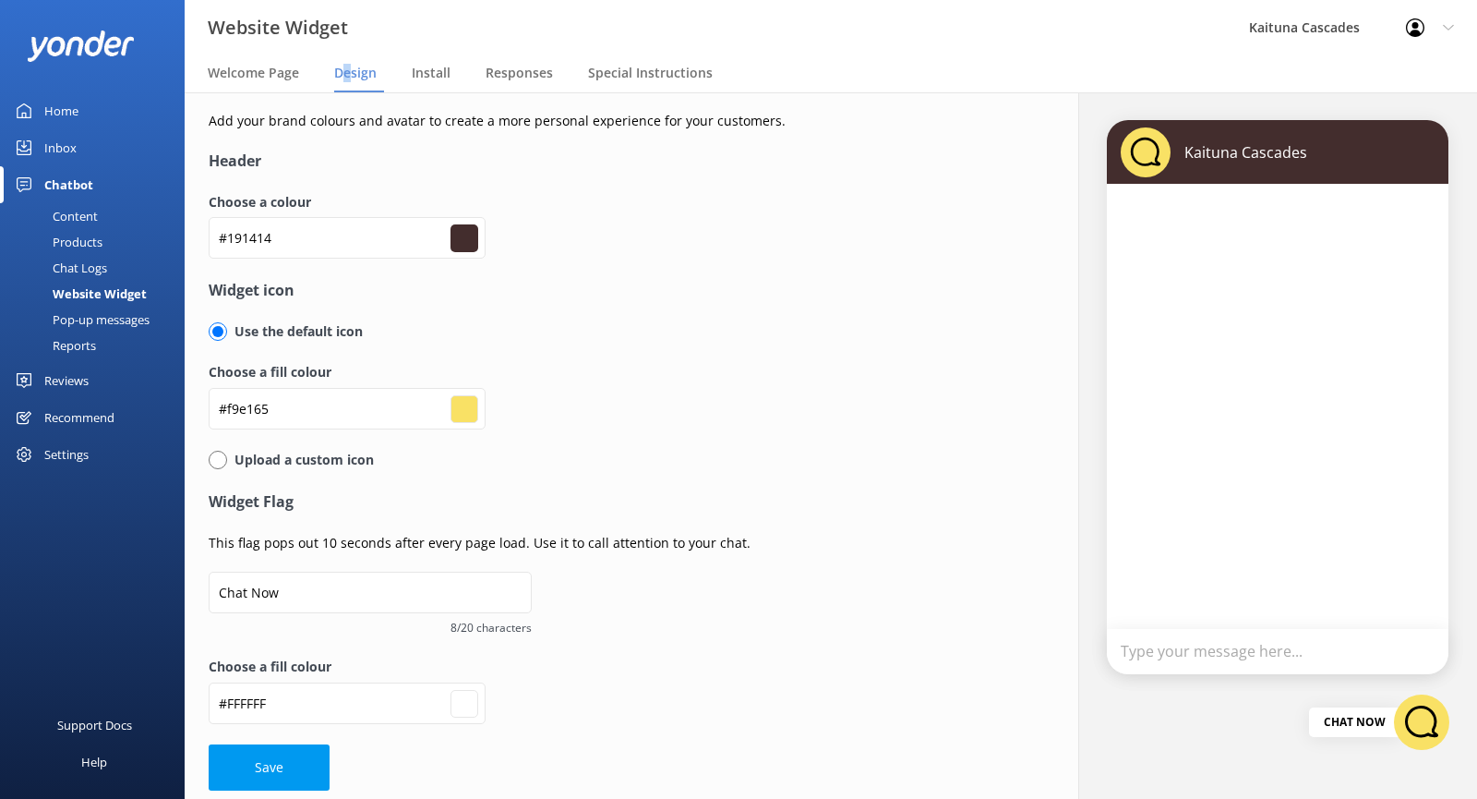
type input "#171212"
type input "#ffffff"
type input "#141010"
type input "#ffffff"
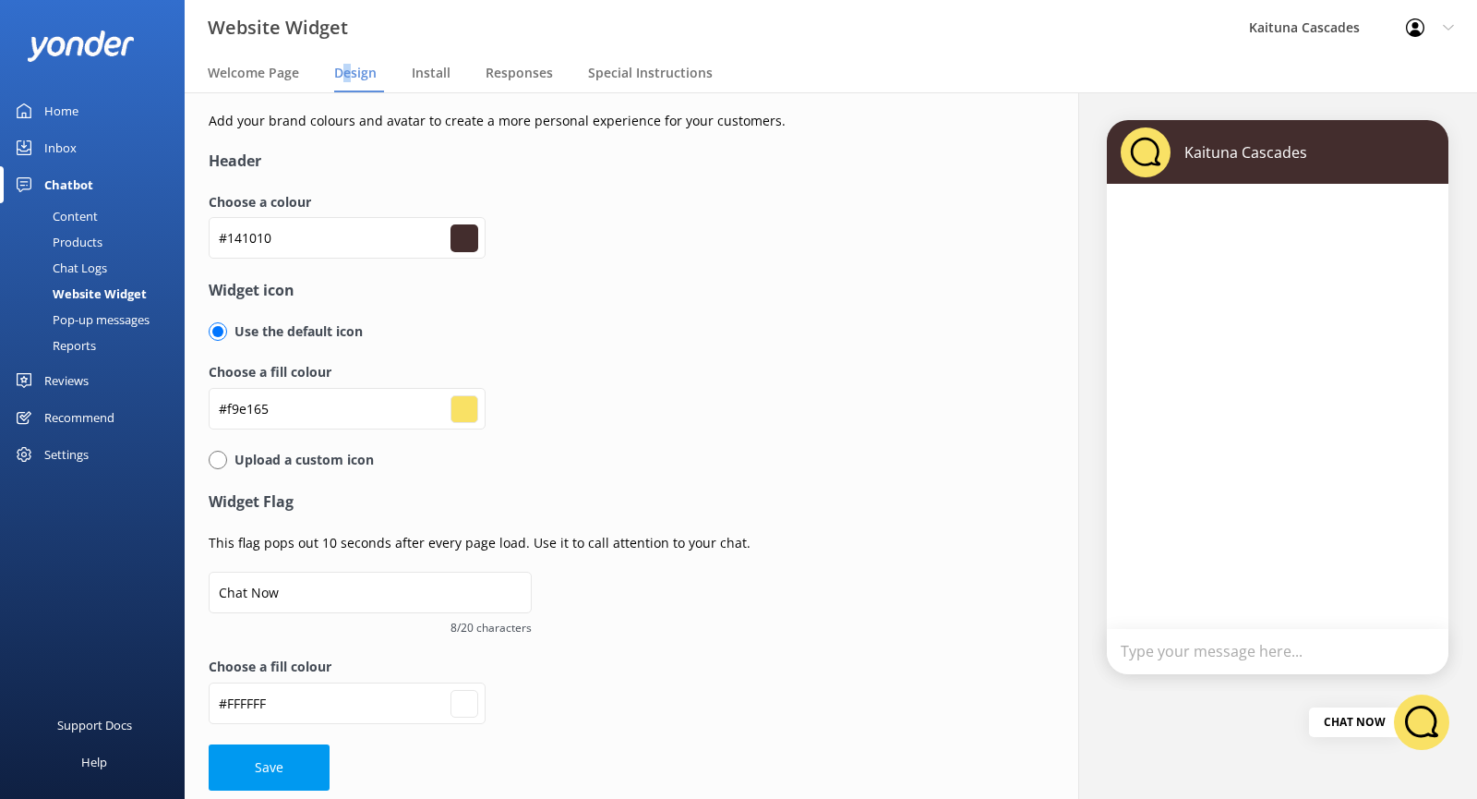
type input "#110e0e"
type input "#ffffff"
type input "#0e0b0b"
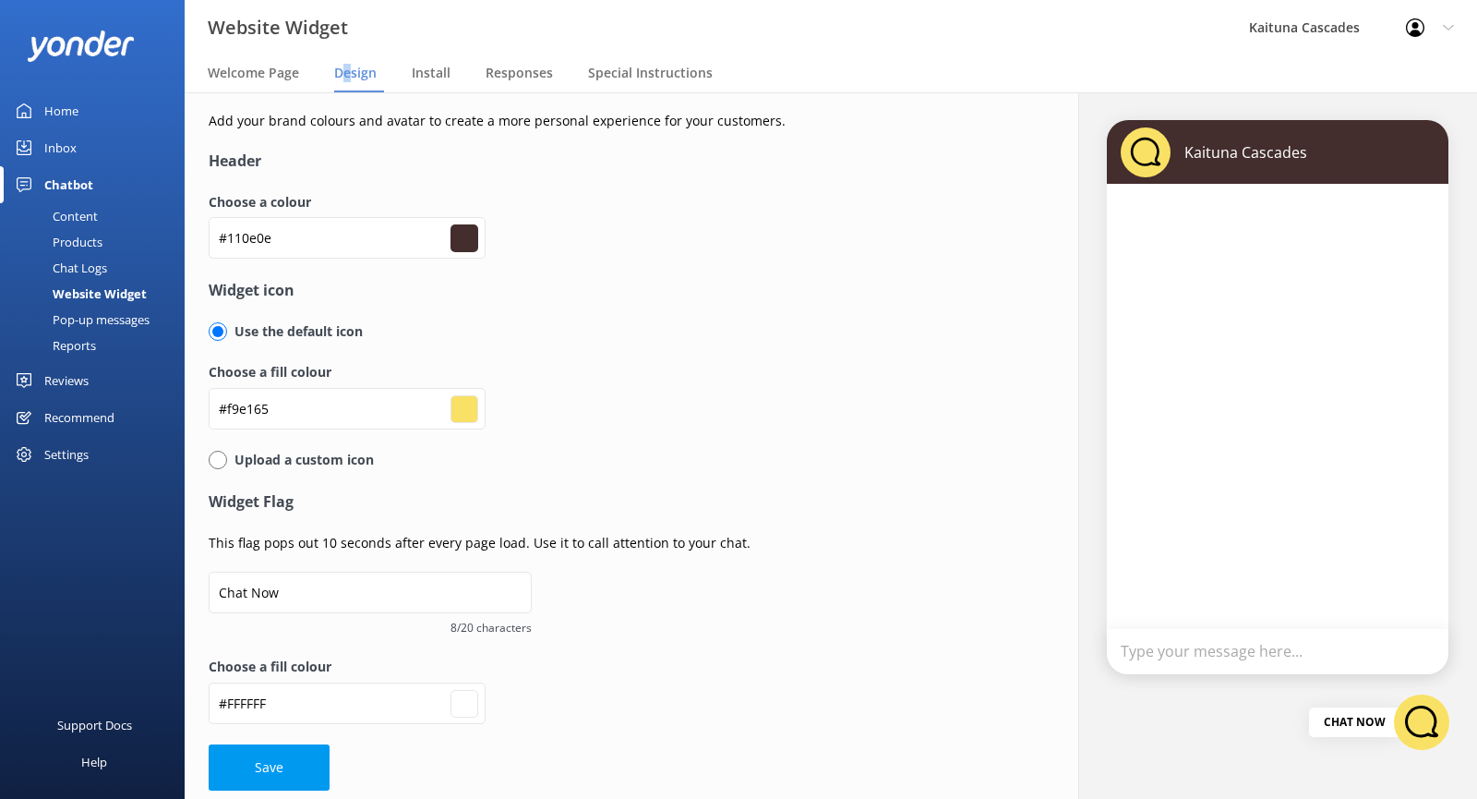
type input "#ffffff"
type input "#0e0c0c"
type input "#ffffff"
type input "#0d0c0c"
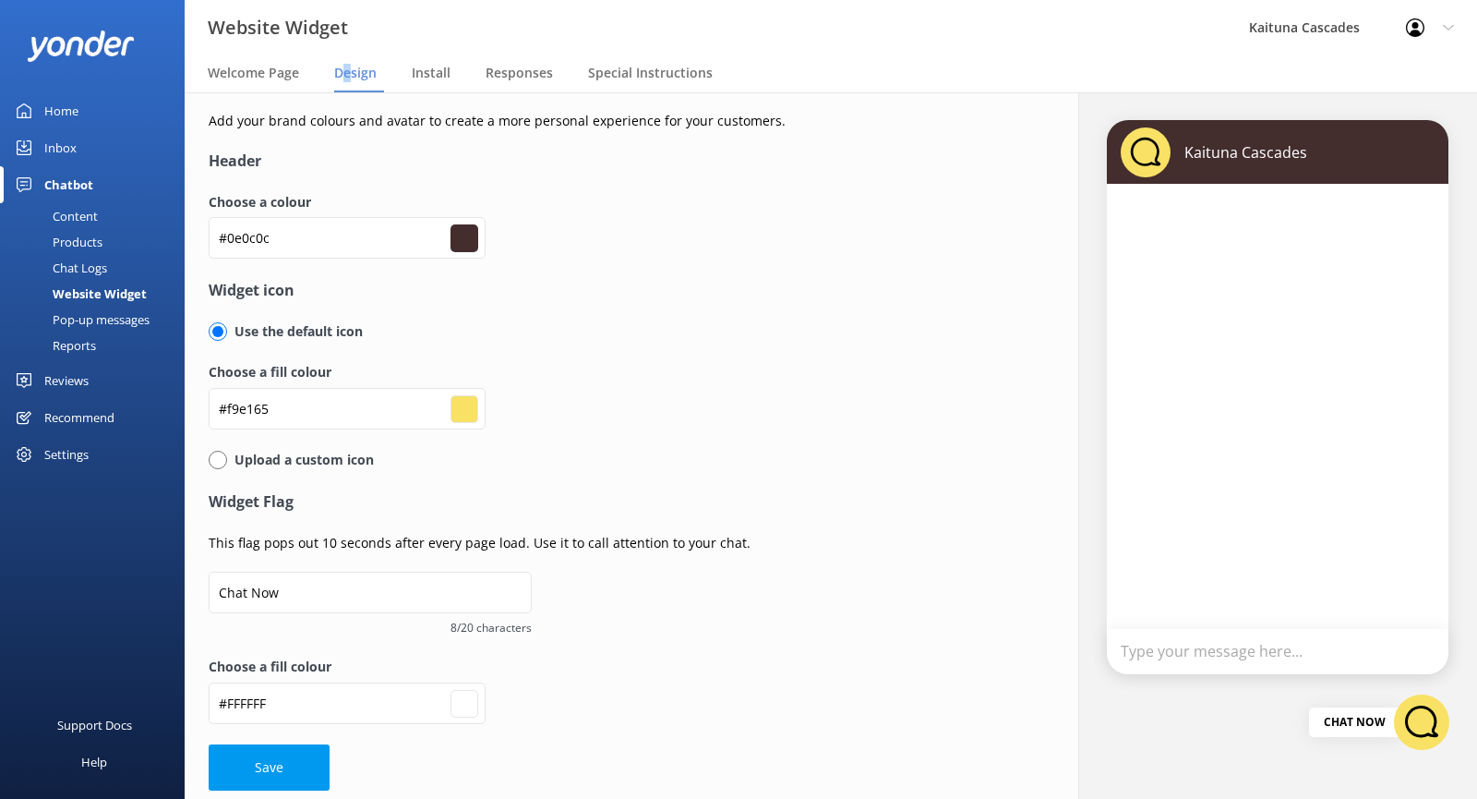
type input "#0d0c0c"
type input "#ffffff"
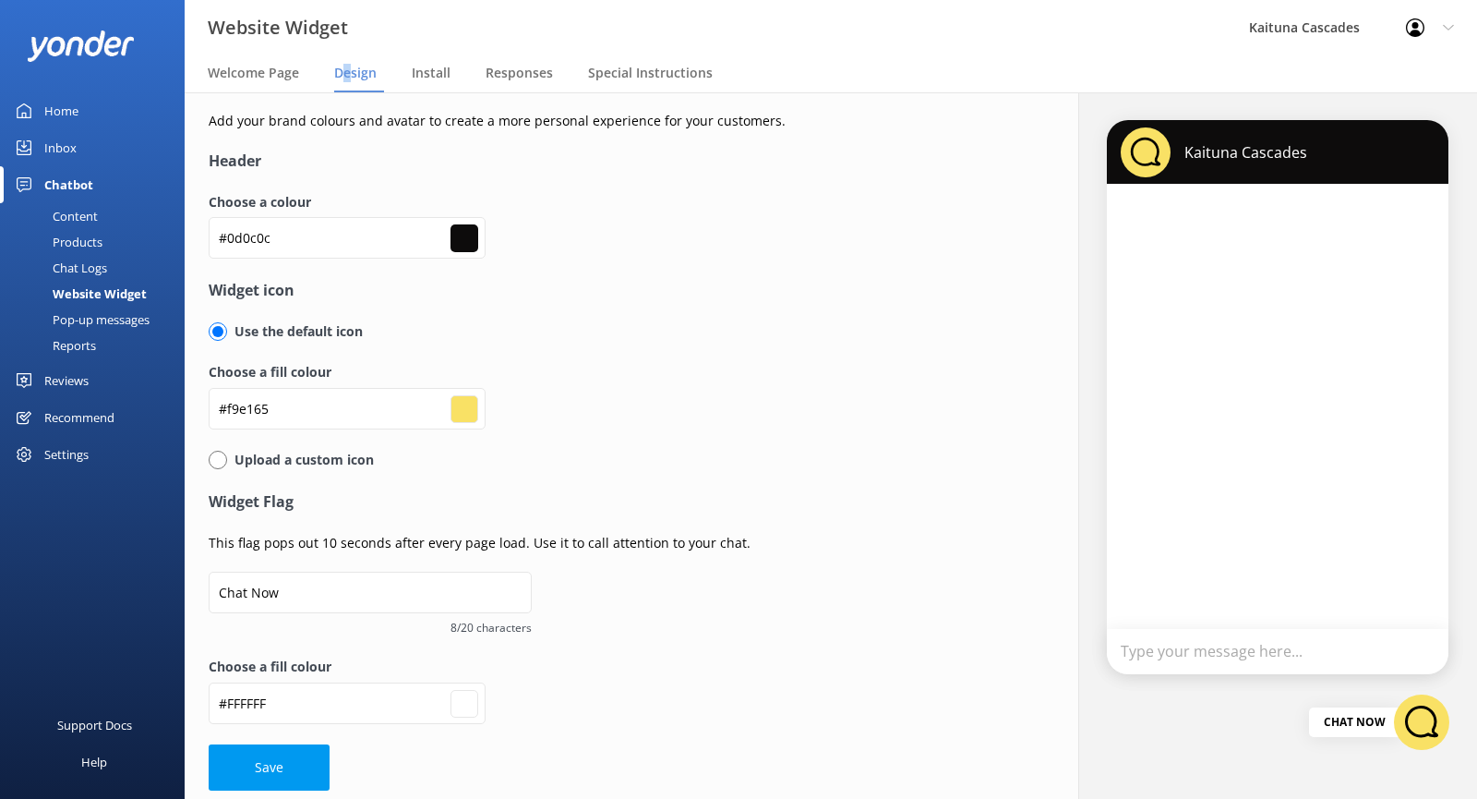
type input "#0d0d0d"
type input "#ffffff"
type input "#0a0a0a"
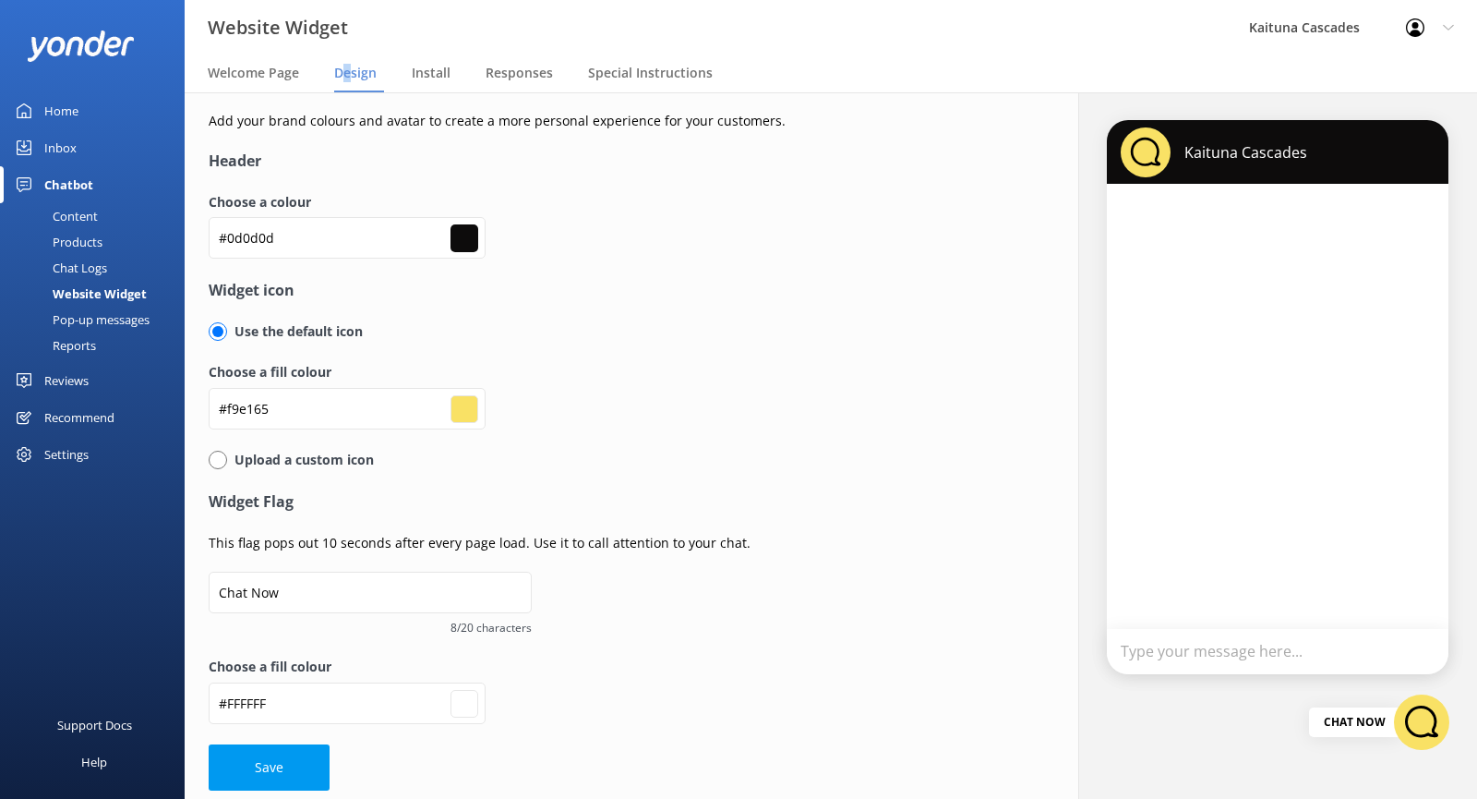
type input "#ffffff"
type input "#080808"
type input "#ffffff"
type input "#080808"
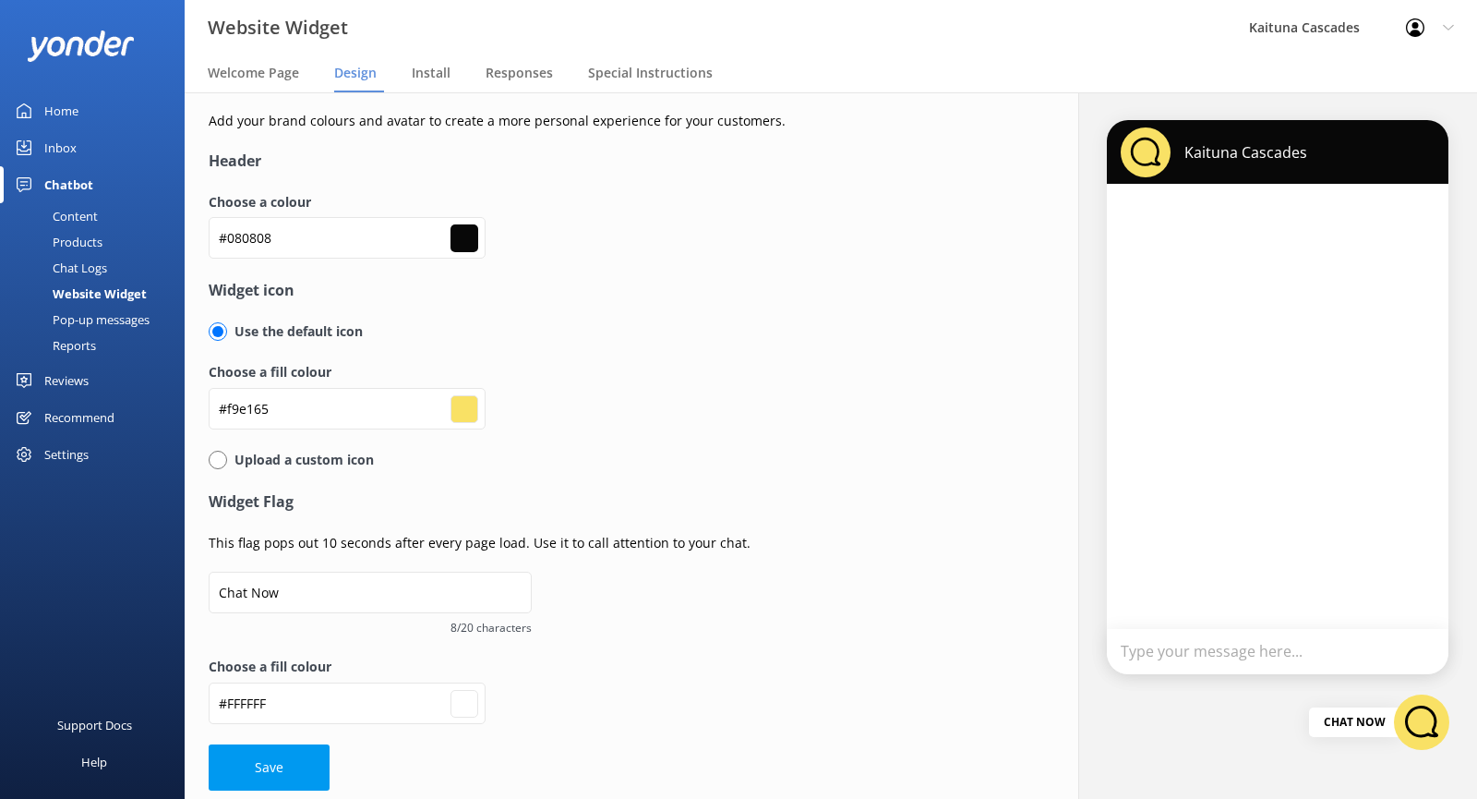
click at [827, 369] on label "Choose a fill colour" at bounding box center [608, 372] width 798 height 20
drag, startPoint x: 252, startPoint y: 759, endPoint x: 542, endPoint y: 573, distance: 344.2
click at [250, 755] on button "Save" at bounding box center [269, 767] width 121 height 46
click at [475, 404] on input "#f9e165" at bounding box center [465, 409] width 28 height 28
drag, startPoint x: 772, startPoint y: 301, endPoint x: 791, endPoint y: 283, distance: 26.1
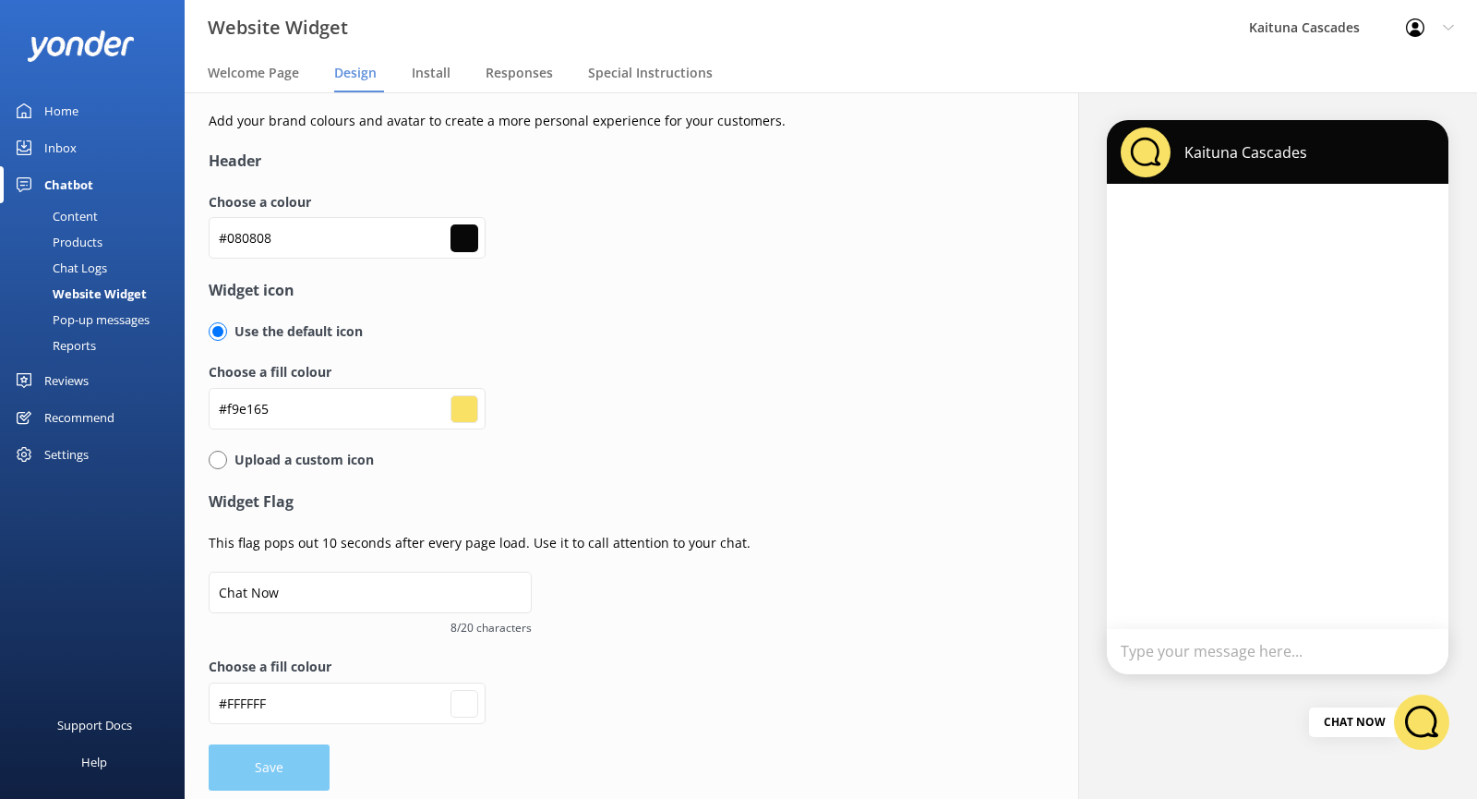
click at [771, 299] on h4 "Widget icon" at bounding box center [608, 291] width 798 height 24
type input "#ffffff"
click at [410, 259] on input "#f9e165" at bounding box center [347, 238] width 277 height 42
type input "#f9e16"
type input "#000000"
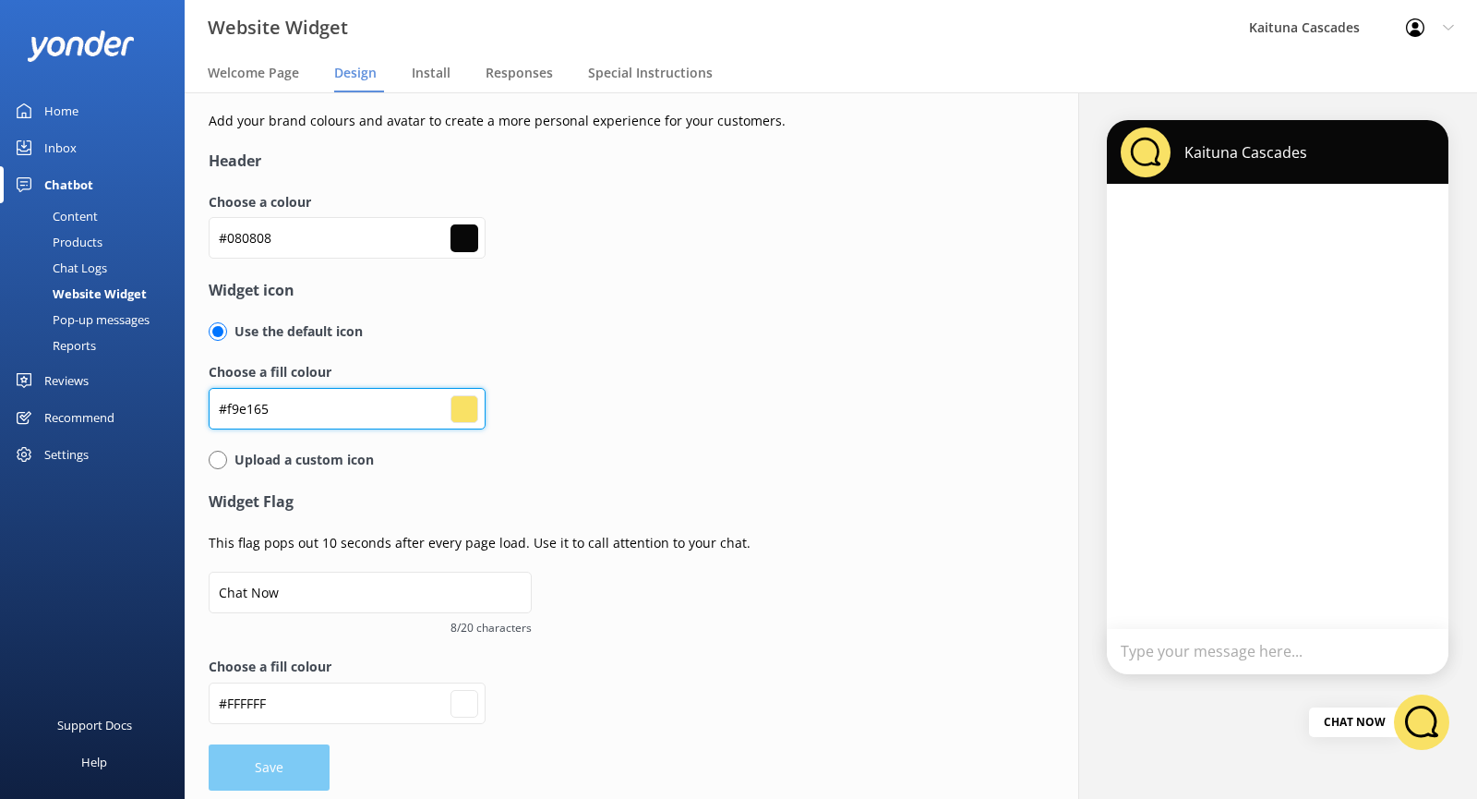
type input "#ffffff"
type input "#f9e1"
type input "#000000"
type input "#ffffff"
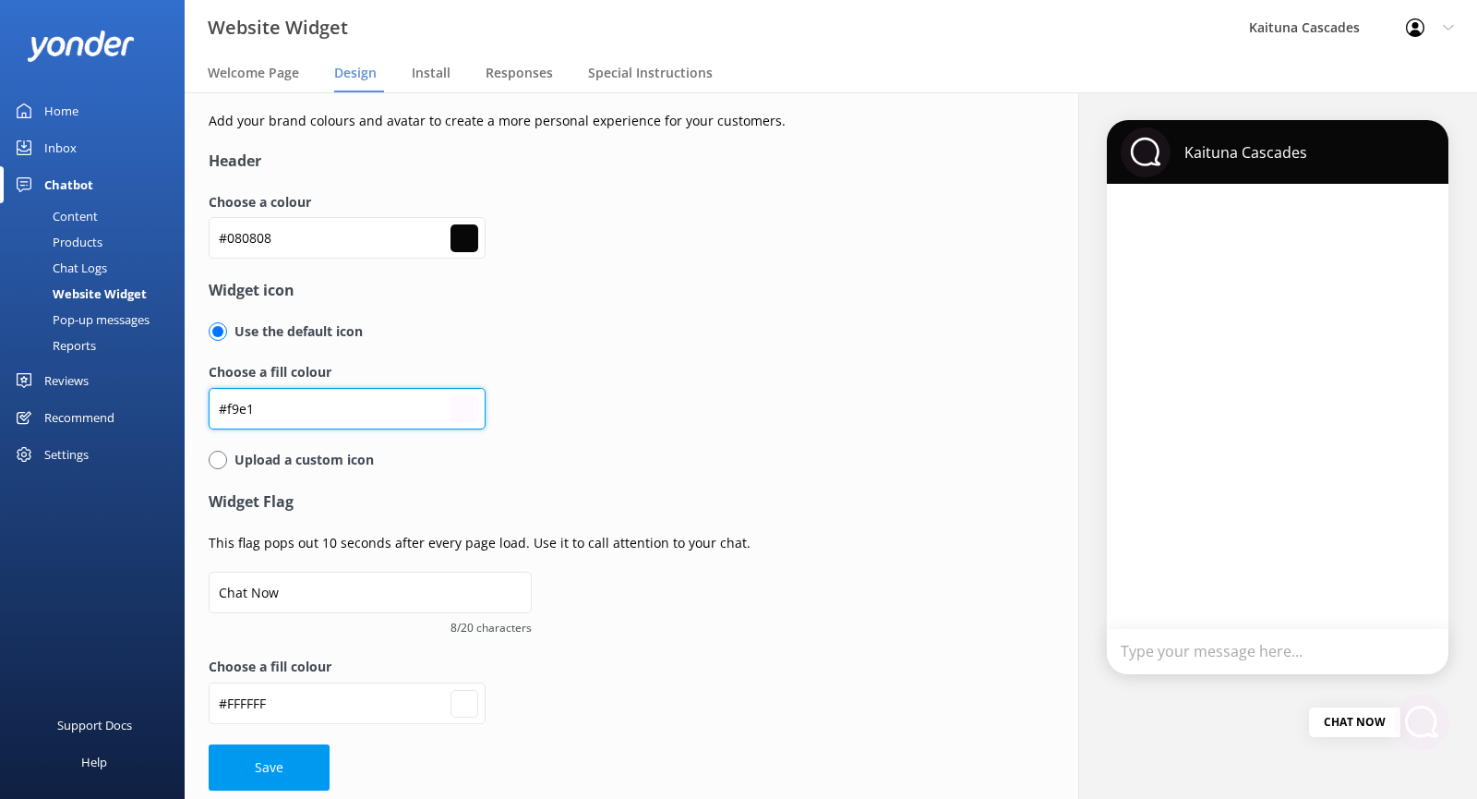
type input "#f9e"
type input "#000000"
type input "#ffffff"
type input "#f9e2"
type input "#000000"
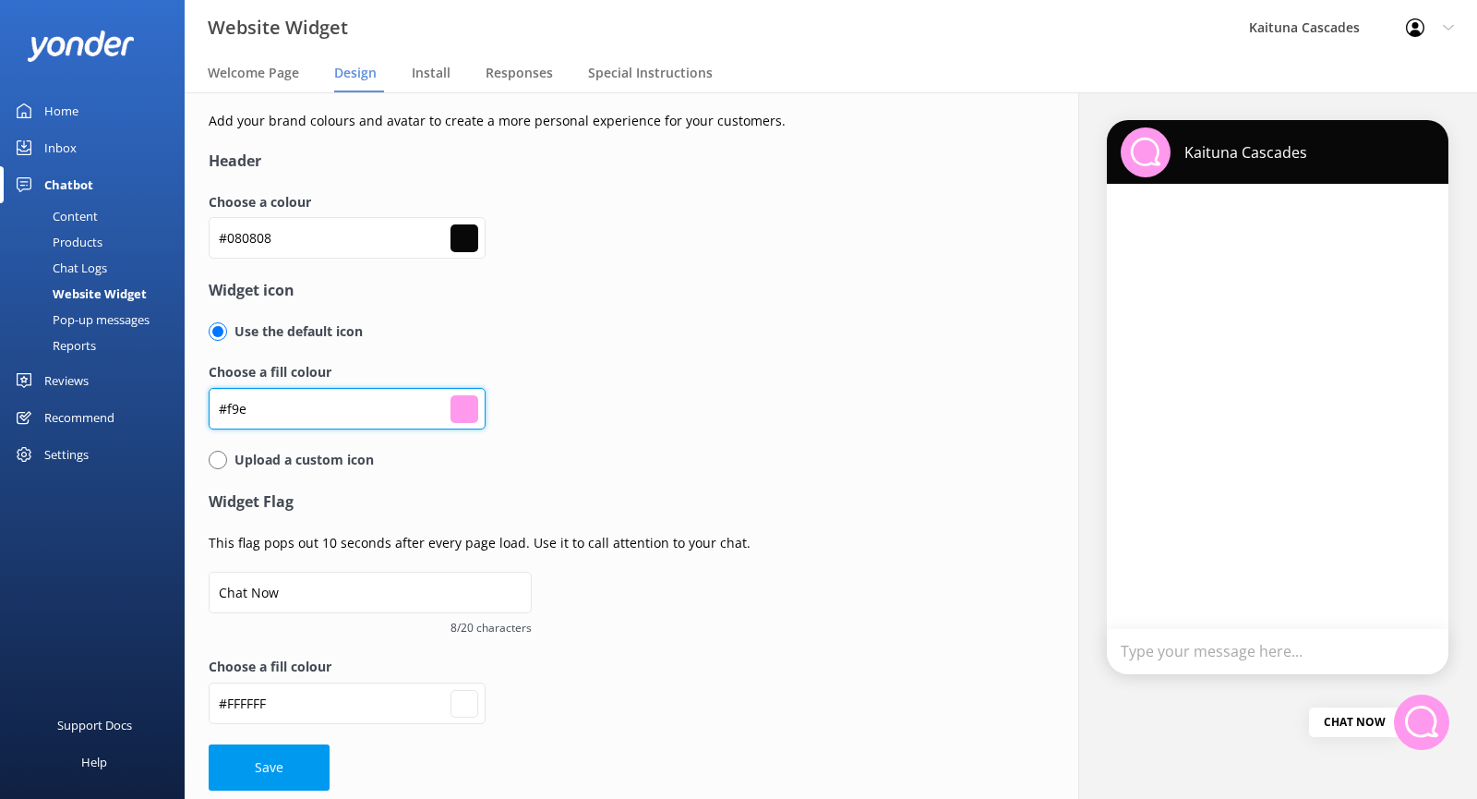
type input "#ffffff"
type input "#f9e20"
type input "#000000"
type input "#ffffff"
type input "#f9e200"
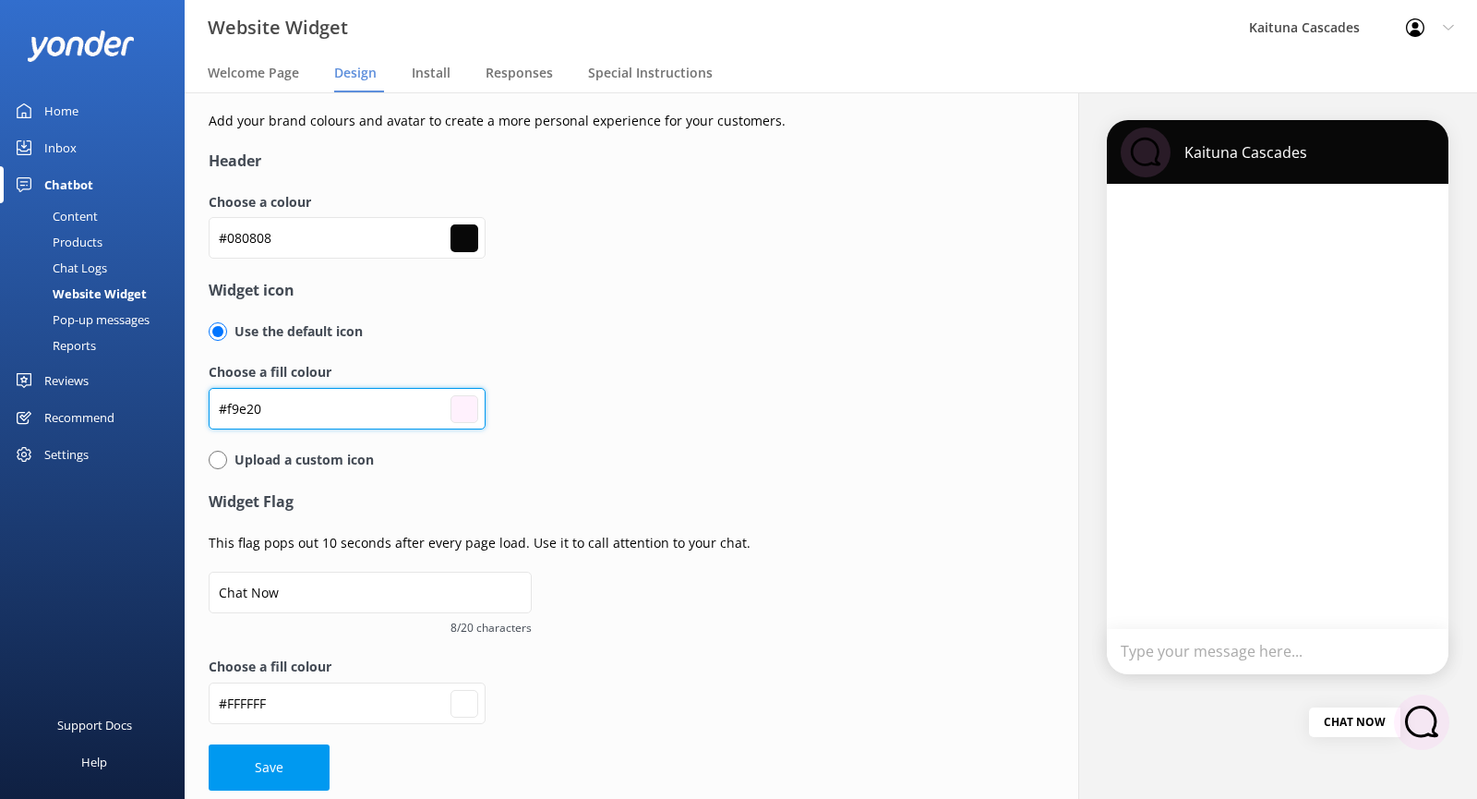
type input "#f9e200"
type input "#ffffff"
type input "#f9e200"
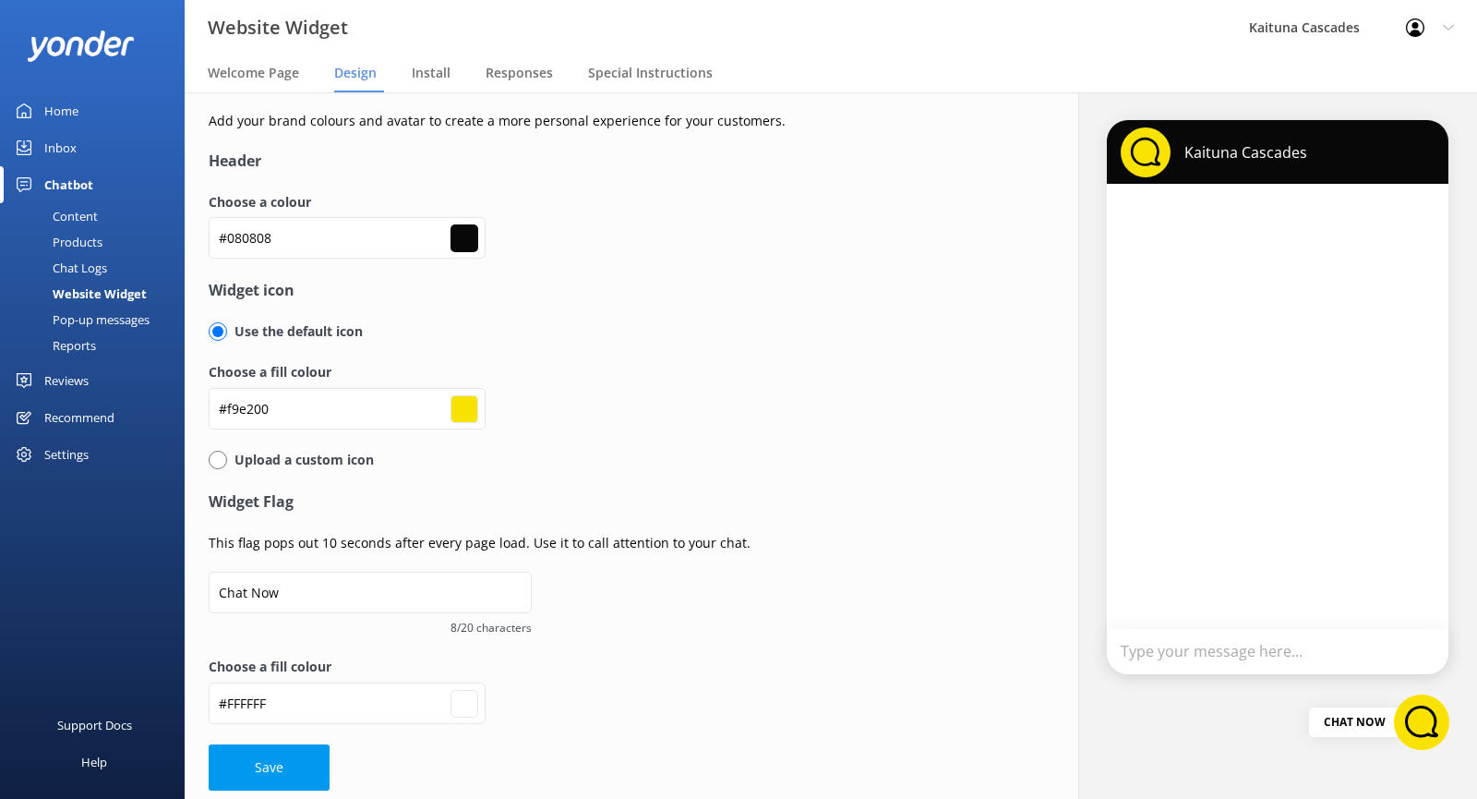
click at [730, 410] on div "Choose a fill colour #f9e200 #f9e200" at bounding box center [608, 405] width 798 height 87
click at [682, 364] on label "Choose a fill colour" at bounding box center [608, 372] width 798 height 20
click at [330, 592] on input "Chat Now" at bounding box center [370, 593] width 323 height 42
type input "Chat No"
type input "#ffffff"
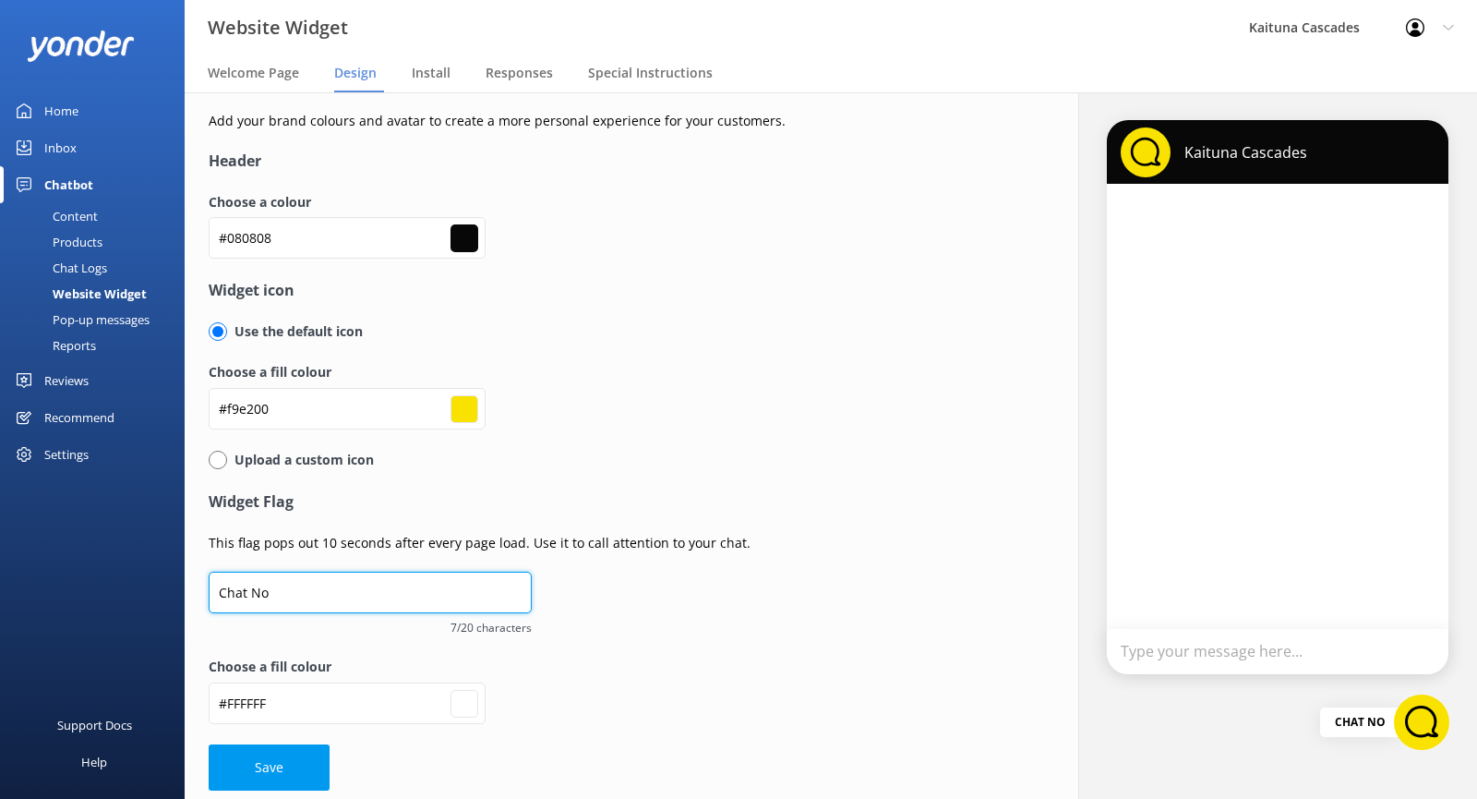
type input "Chat N"
type input "#ffffff"
type input "Chat"
type input "#ffffff"
type input "Chat"
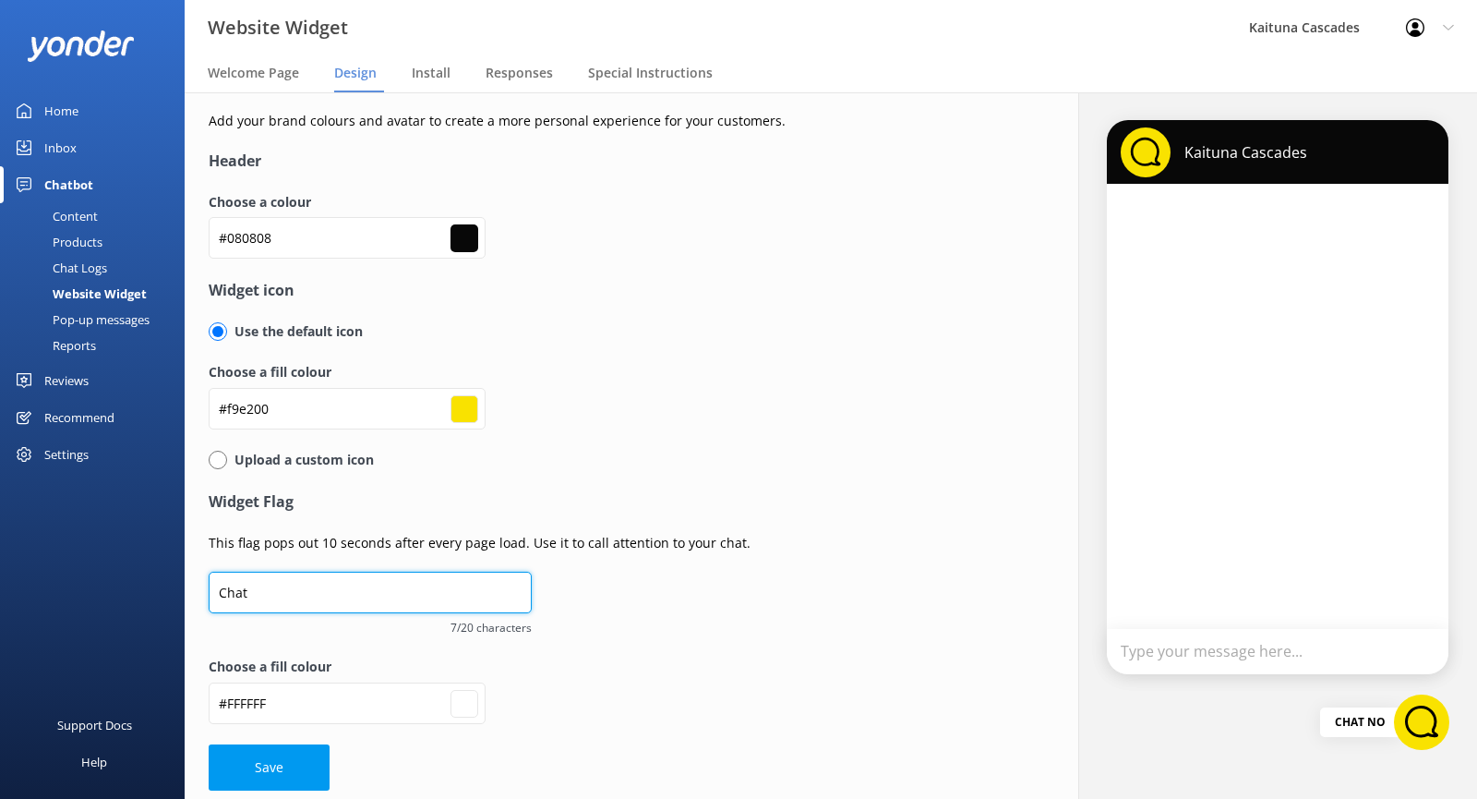
type input "#ffffff"
type input "Cha"
type input "#ffffff"
type input "Ch"
type input "#ffffff"
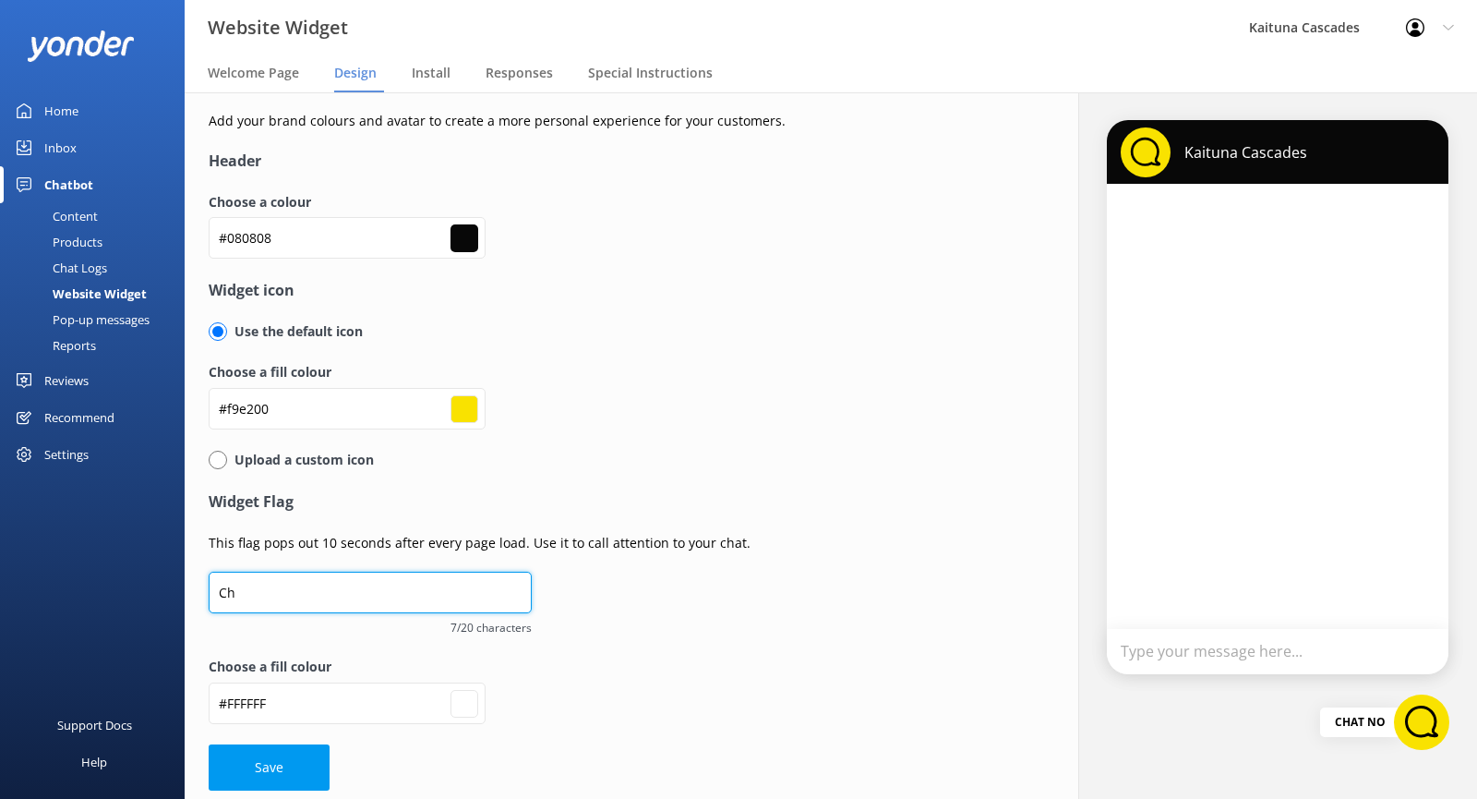
type input "C"
type input "#ffffff"
click at [784, 415] on div "Choose a fill colour #f9e200 #f9e200" at bounding box center [608, 405] width 798 height 87
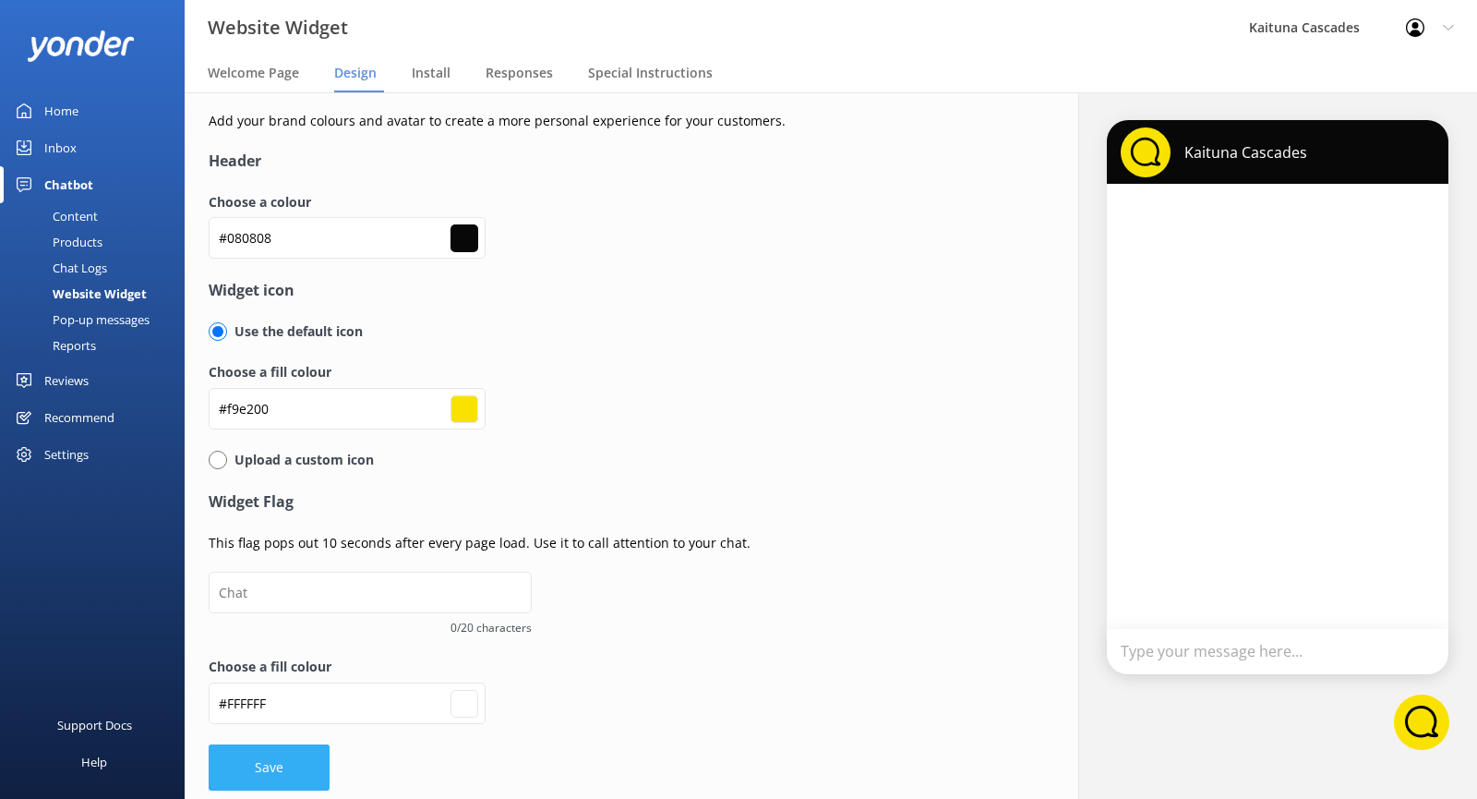
click at [299, 765] on button "Save" at bounding box center [269, 767] width 121 height 46
type input "#ffffff"
click at [272, 87] on div "Welcome Page" at bounding box center [257, 73] width 99 height 37
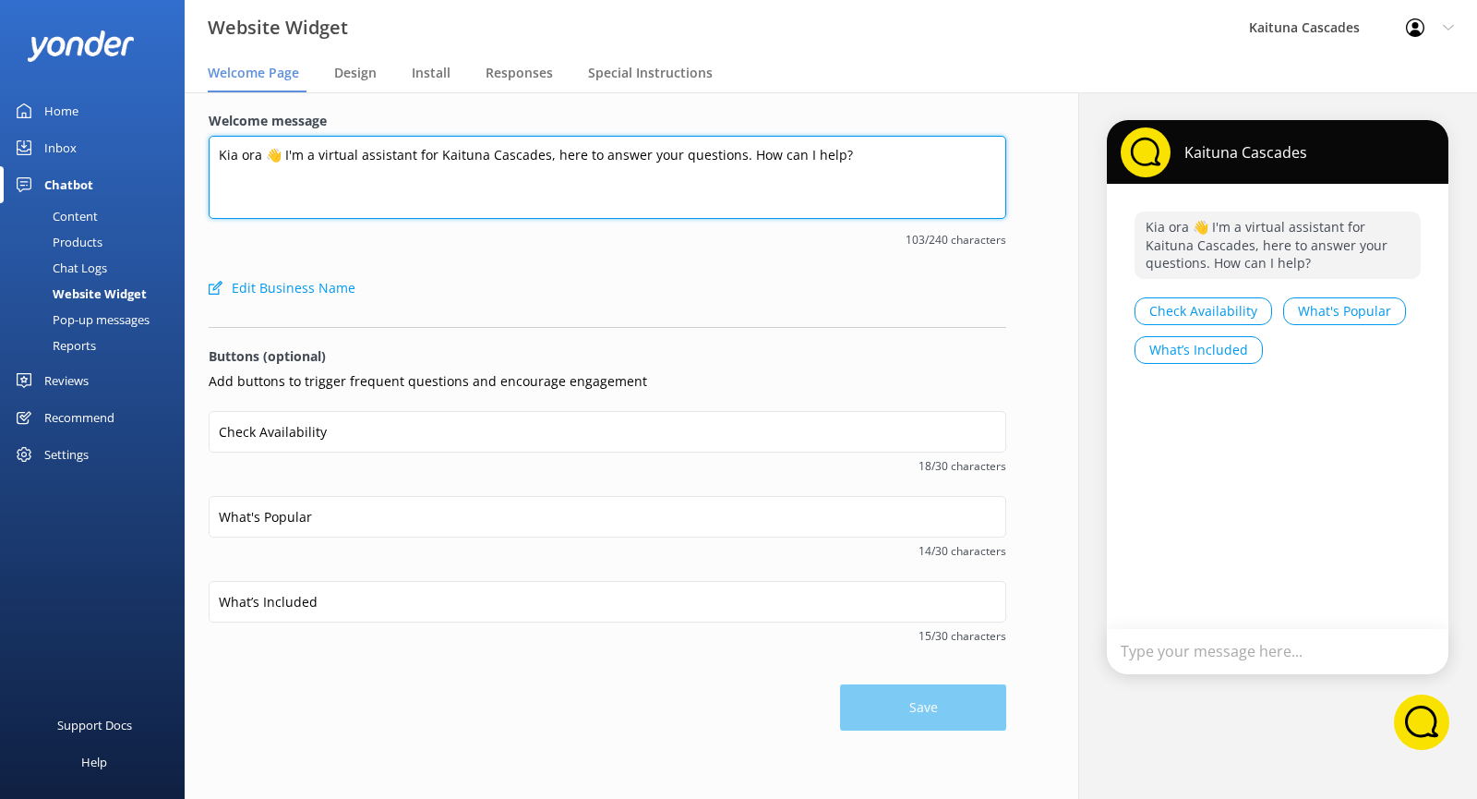
click at [313, 182] on textarea "Kia ora 👋 I'm a virtual assistant for Kaituna Cascades, here to answer your que…" at bounding box center [608, 177] width 798 height 83
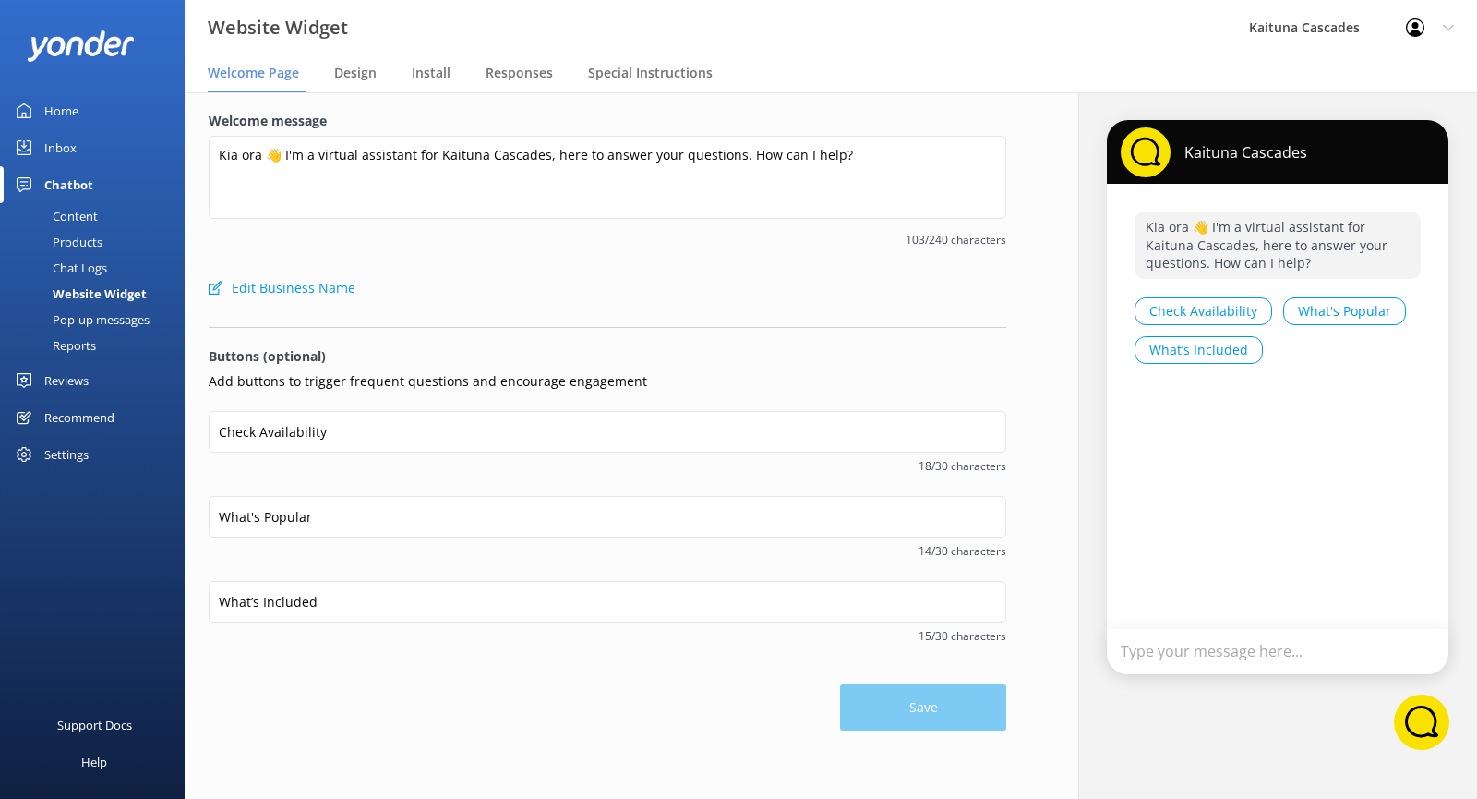
drag, startPoint x: 421, startPoint y: 257, endPoint x: 415, endPoint y: 247, distance: 11.3
click at [420, 255] on div "Welcome message Kia ora 👋 I'm a virtual assistant for [PERSON_NAME], here to an…" at bounding box center [608, 190] width 798 height 159
click at [72, 109] on div "Home" at bounding box center [61, 110] width 34 height 37
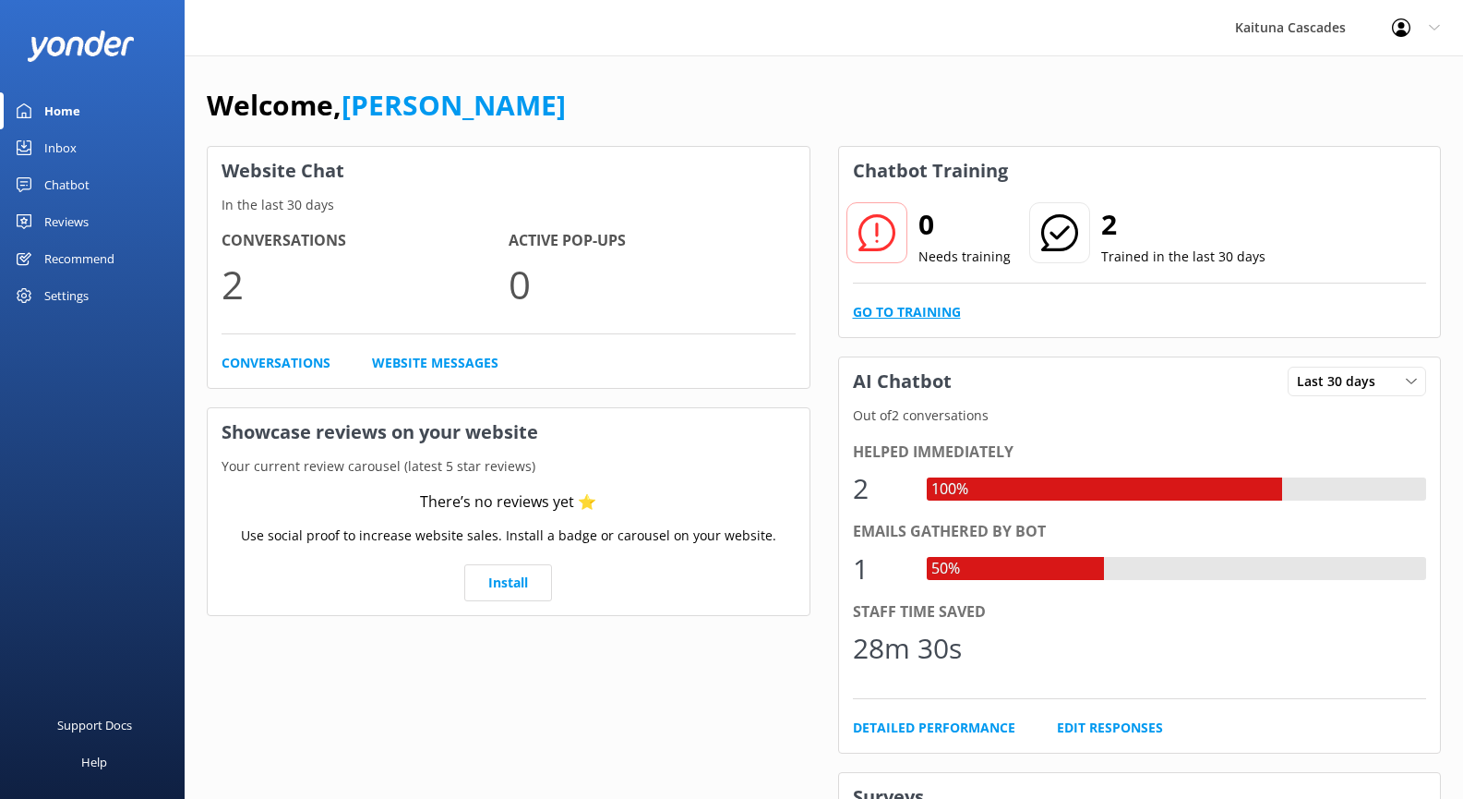
click at [920, 308] on link "Go to Training" at bounding box center [907, 312] width 108 height 20
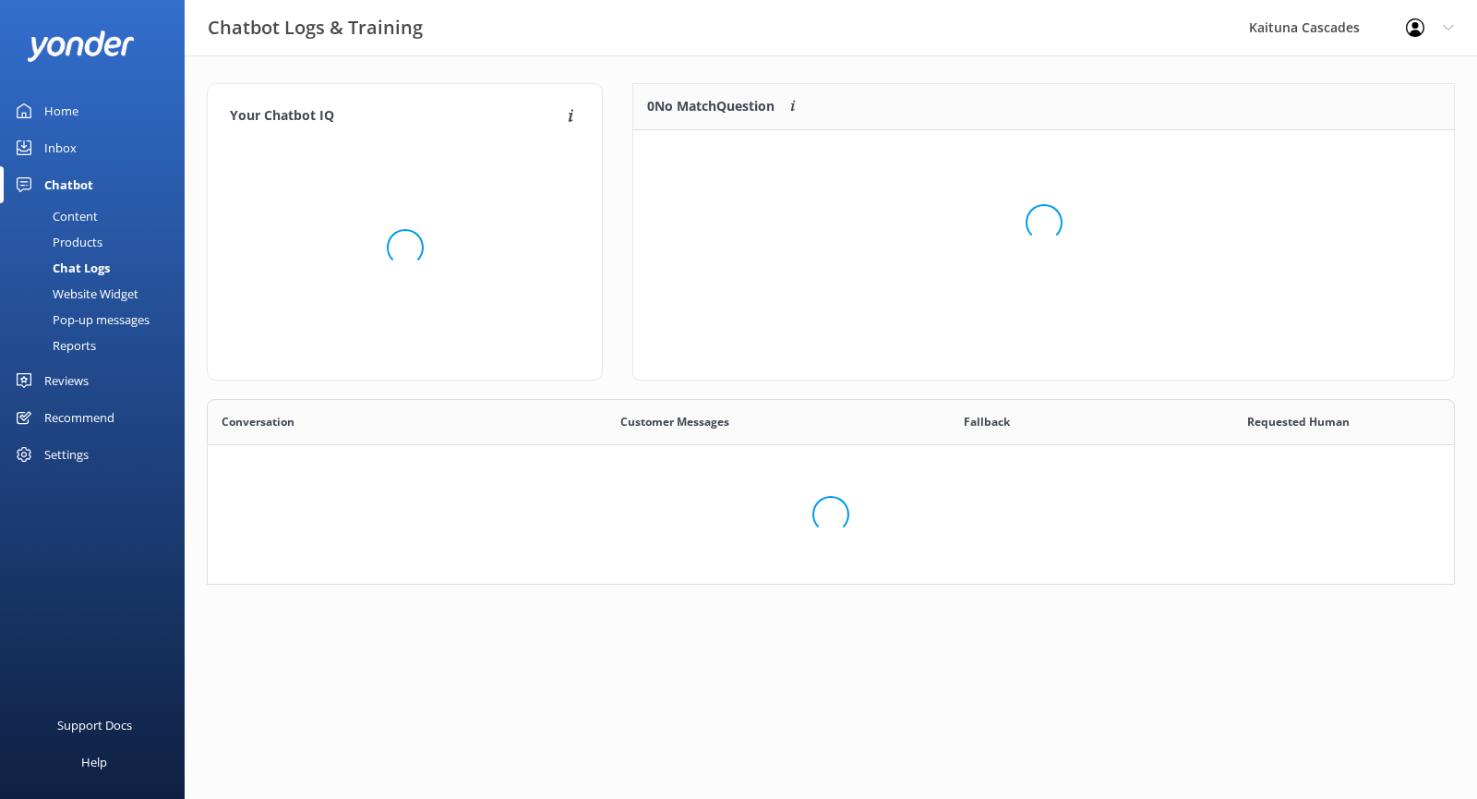
scroll to position [15, 15]
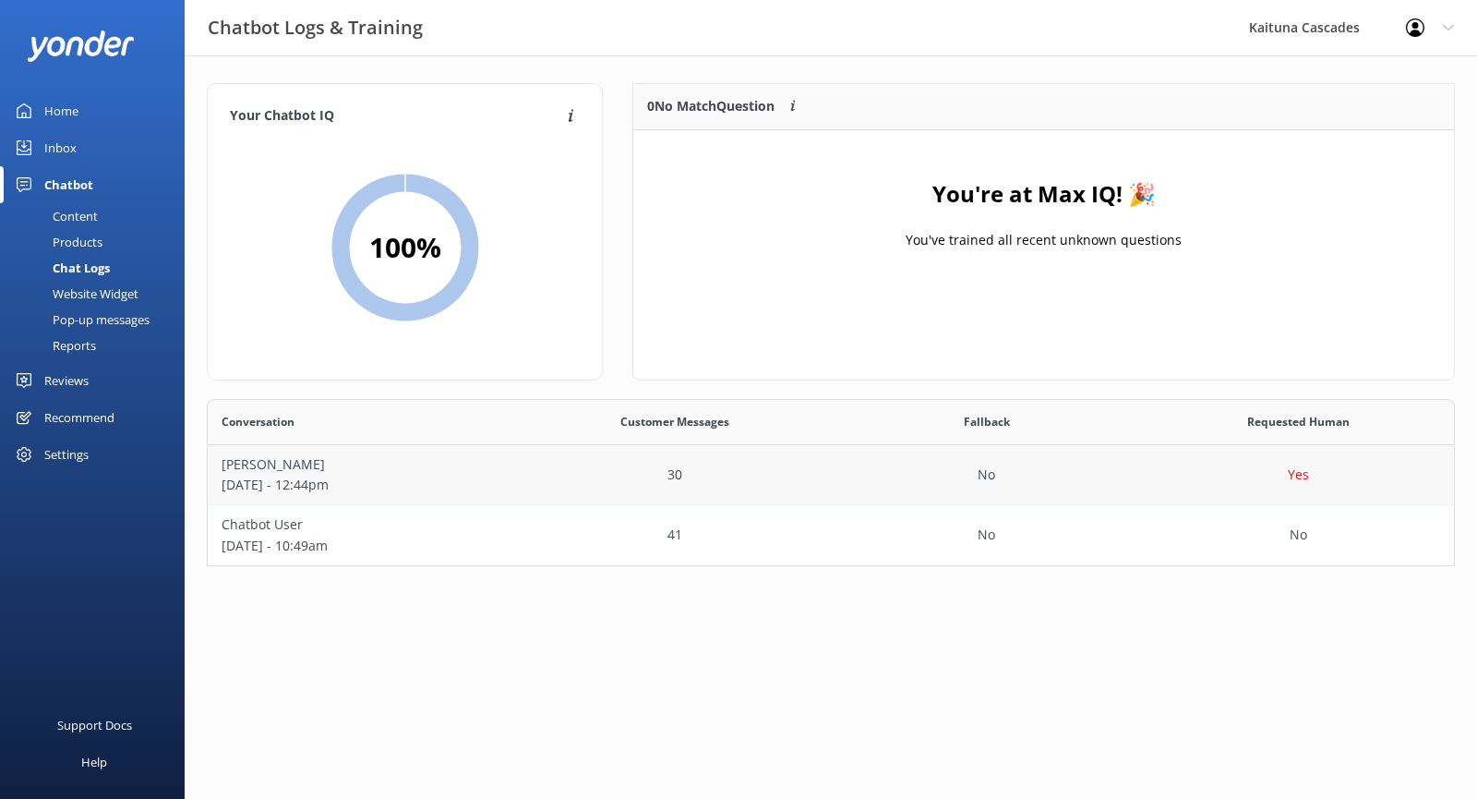
click at [593, 466] on div "30" at bounding box center [676, 475] width 312 height 60
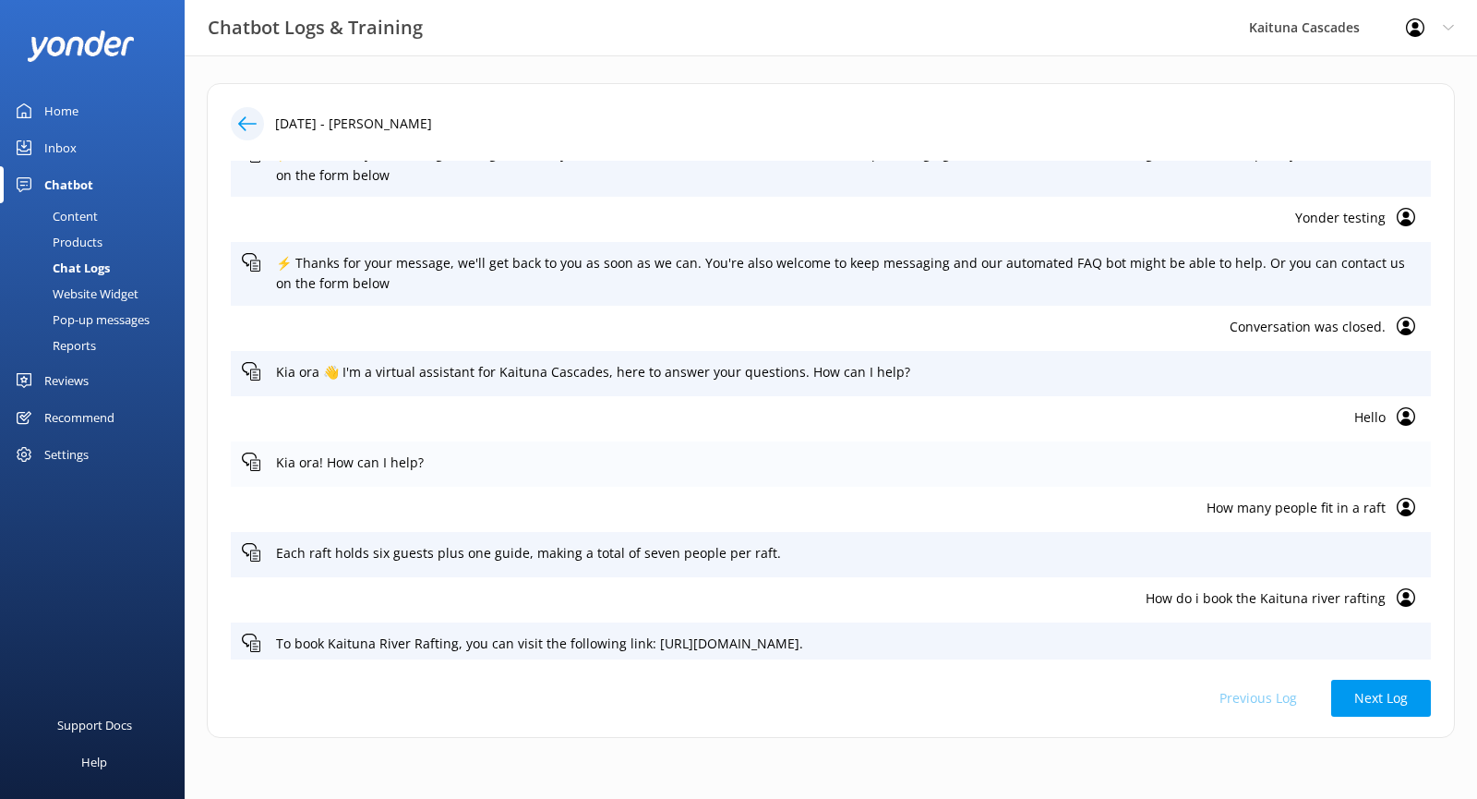
scroll to position [1258, 0]
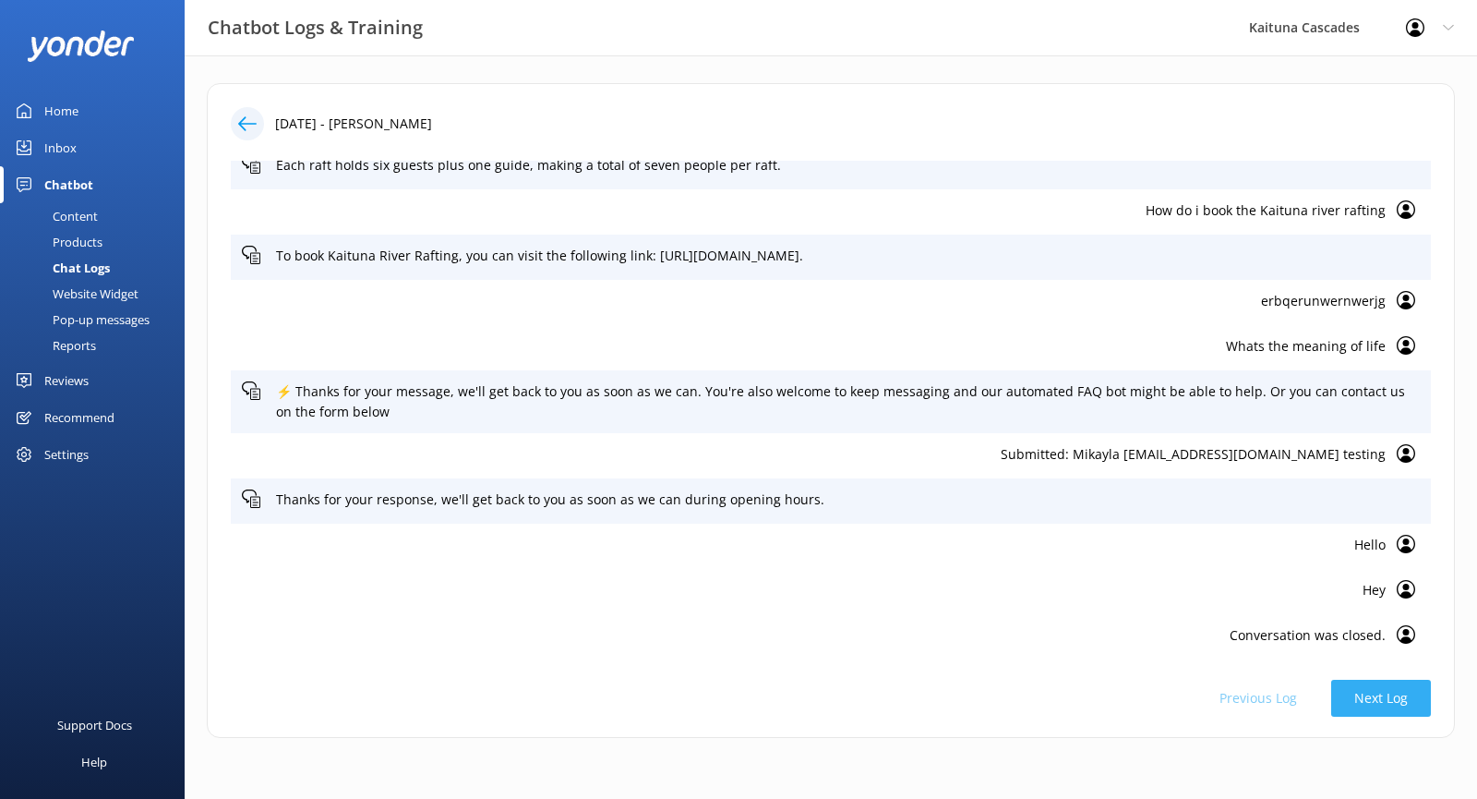
click at [1393, 706] on button "Next Log" at bounding box center [1381, 698] width 100 height 37
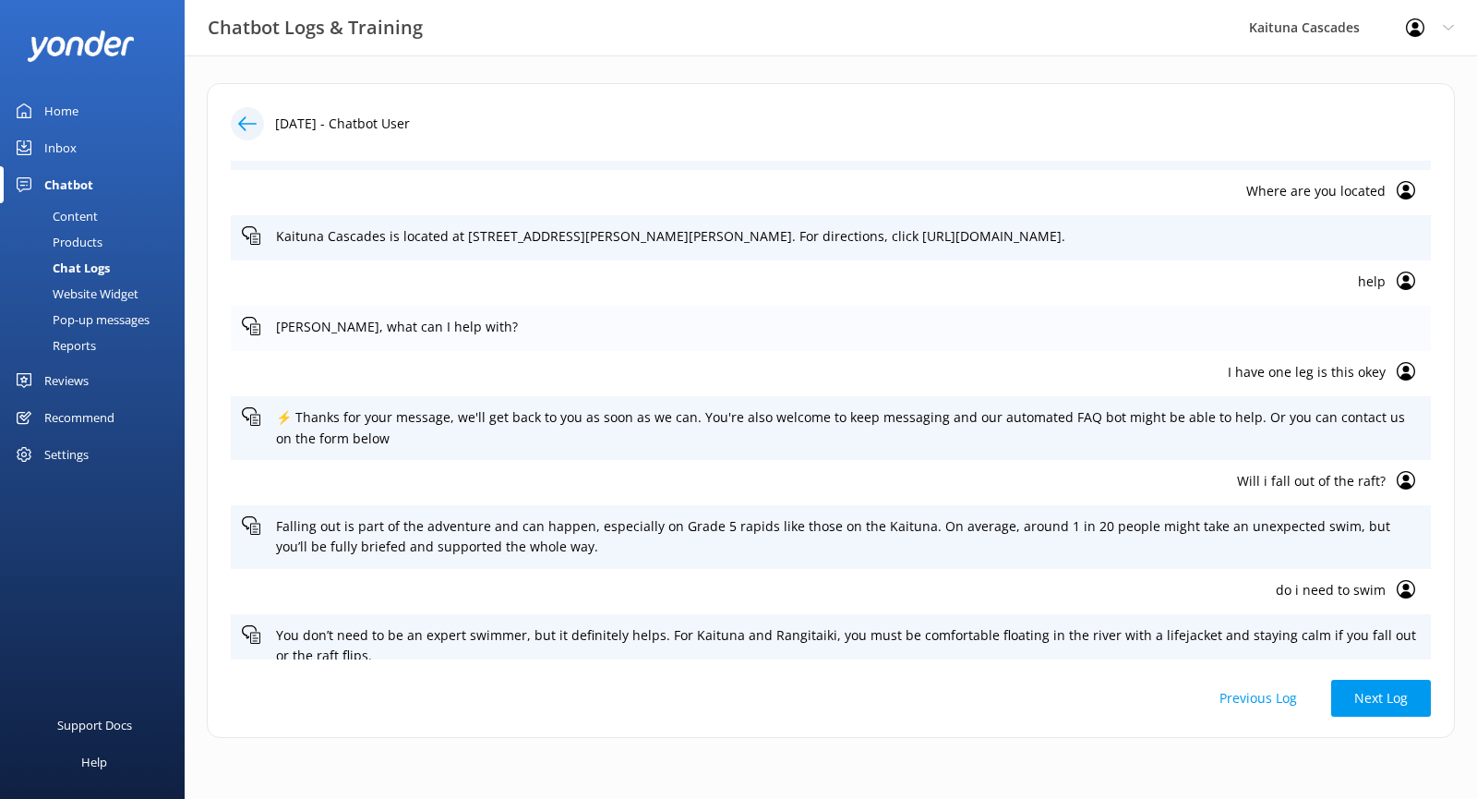
scroll to position [1603, 0]
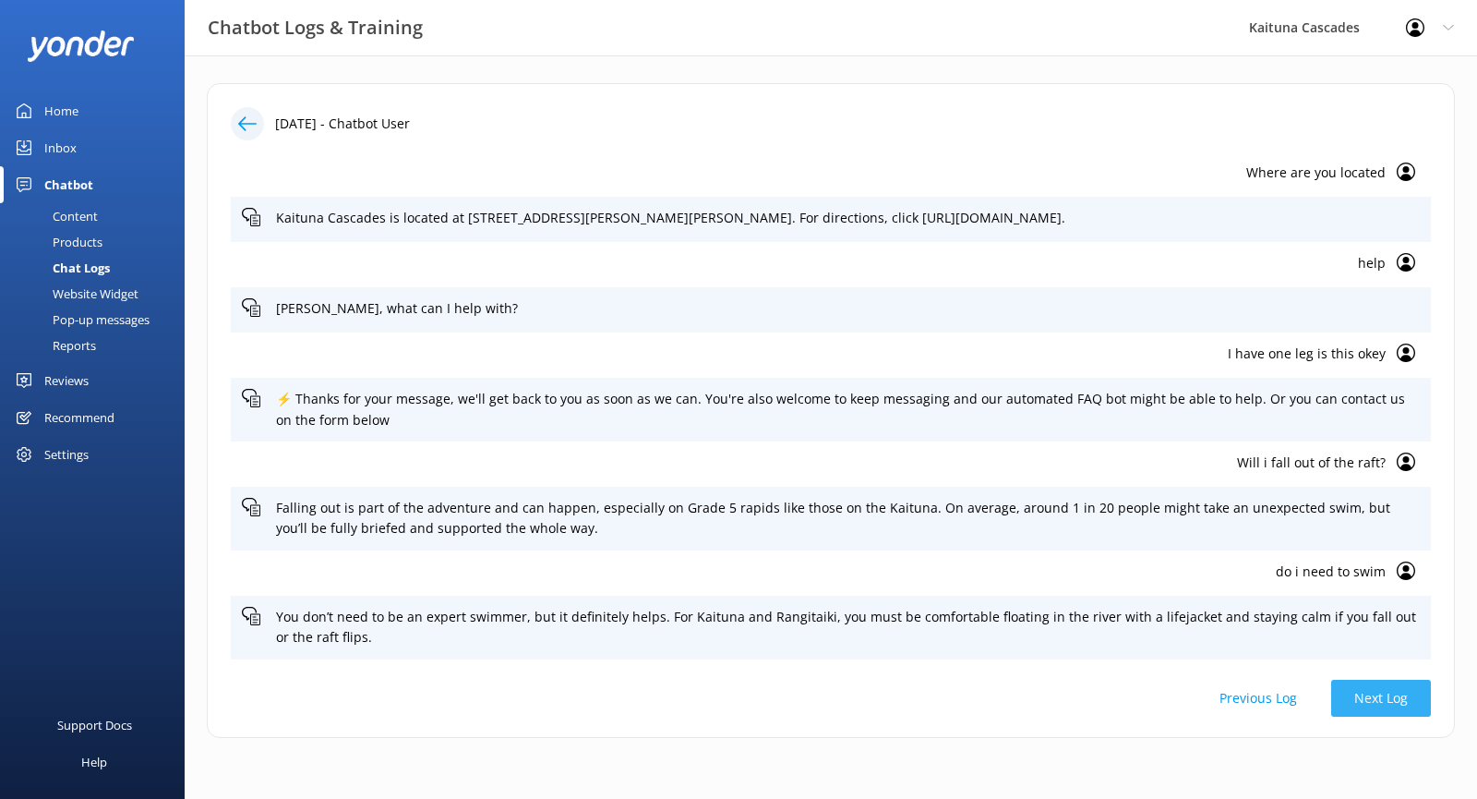
click at [1390, 685] on button "Next Log" at bounding box center [1381, 698] width 100 height 37
click at [260, 125] on div at bounding box center [247, 123] width 33 height 33
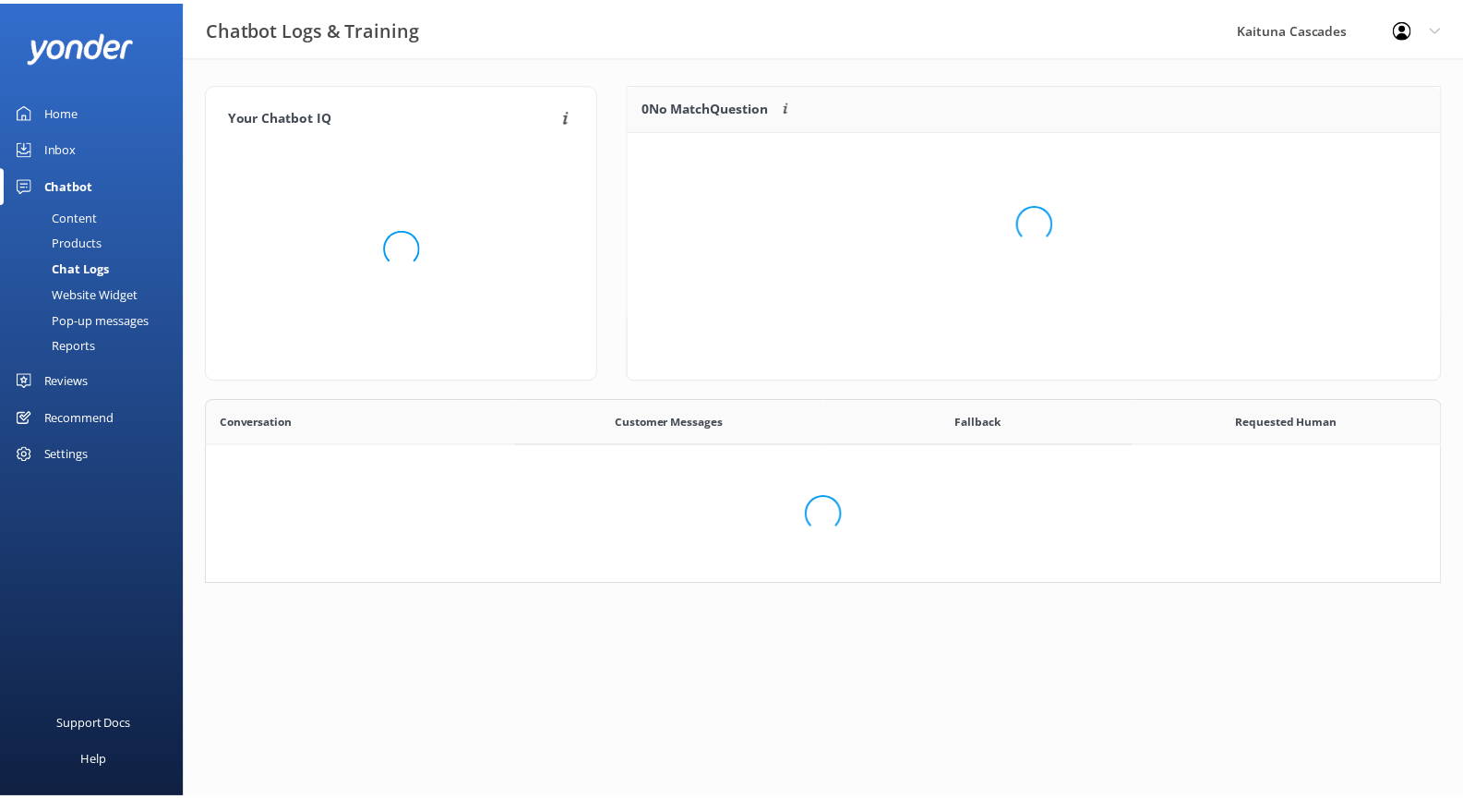
scroll to position [153, 1234]
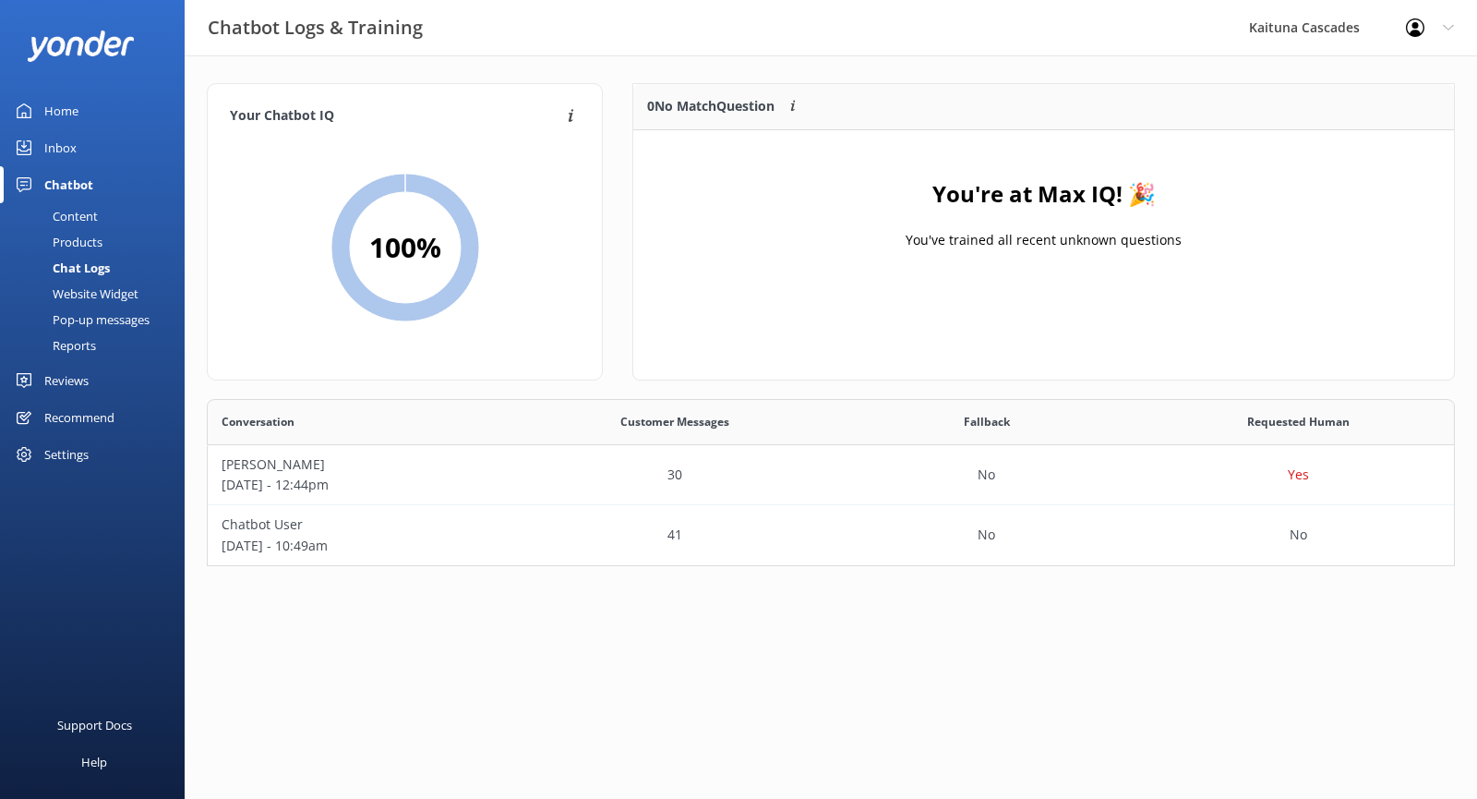
click at [90, 212] on div "Content" at bounding box center [54, 216] width 87 height 26
